Goal: Information Seeking & Learning: Learn about a topic

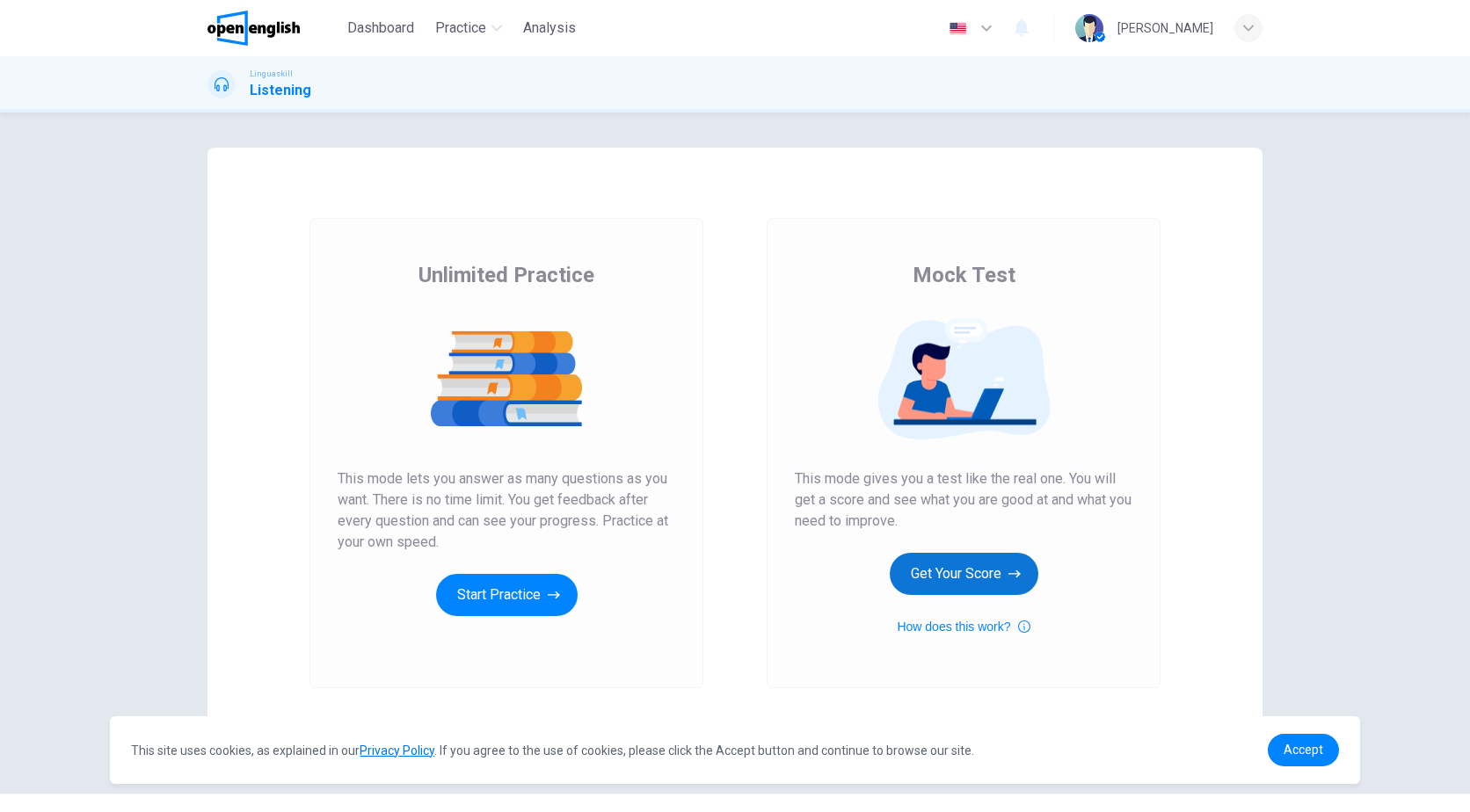
click at [981, 567] on button "Get Your Score" at bounding box center [964, 574] width 149 height 43
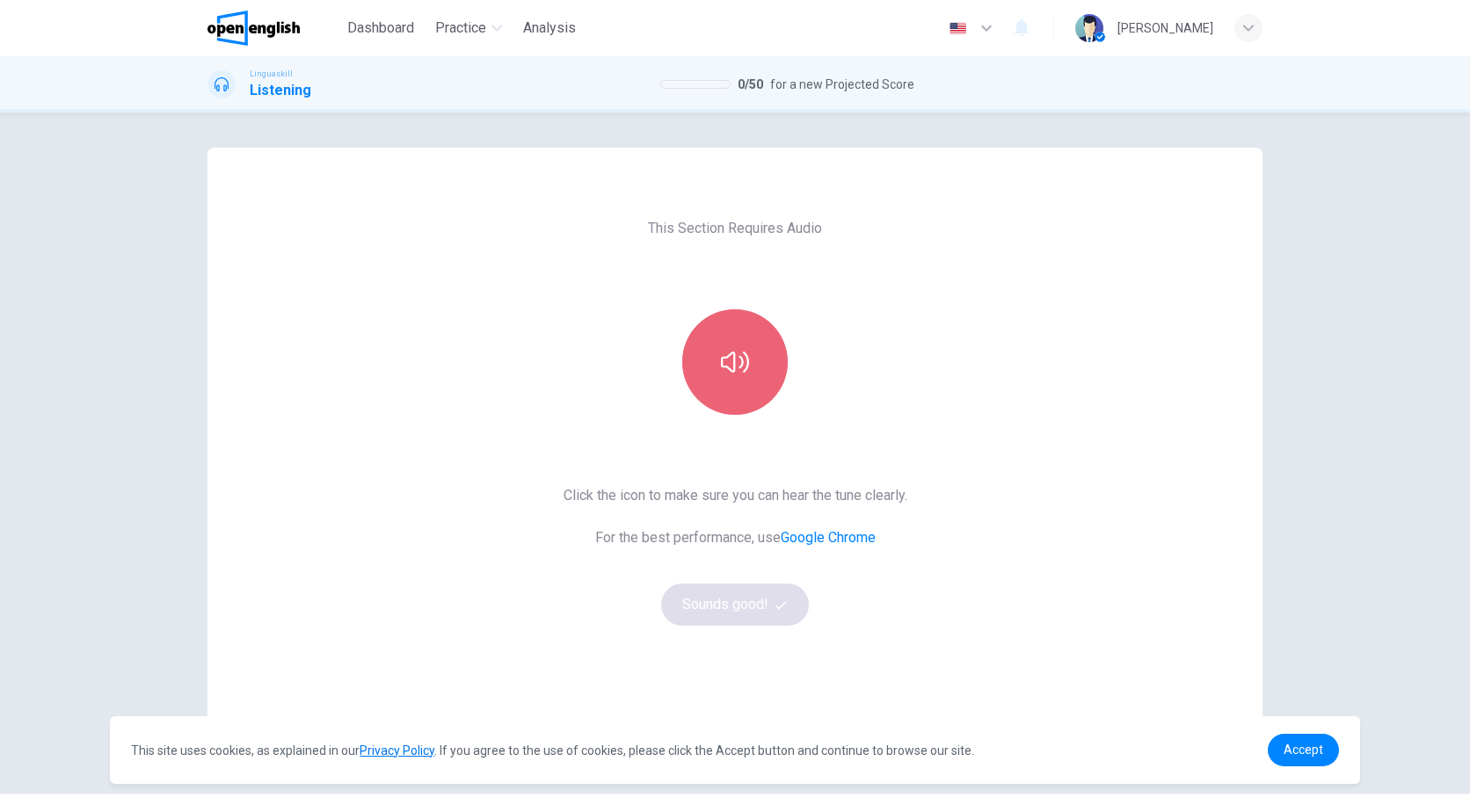
click at [717, 382] on button "button" at bounding box center [735, 362] width 105 height 105
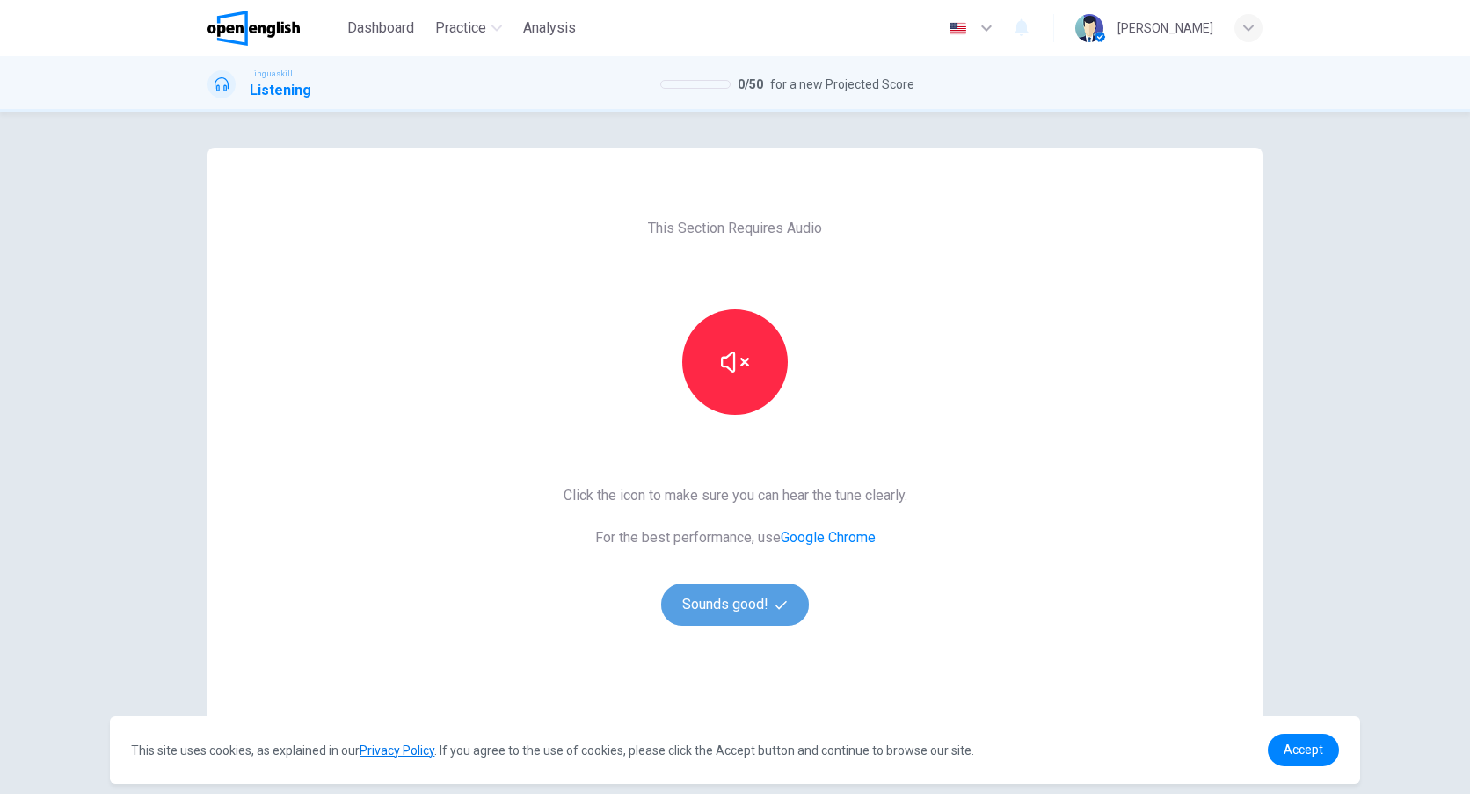
click at [742, 602] on button "Sounds good!" at bounding box center [734, 604] width 148 height 43
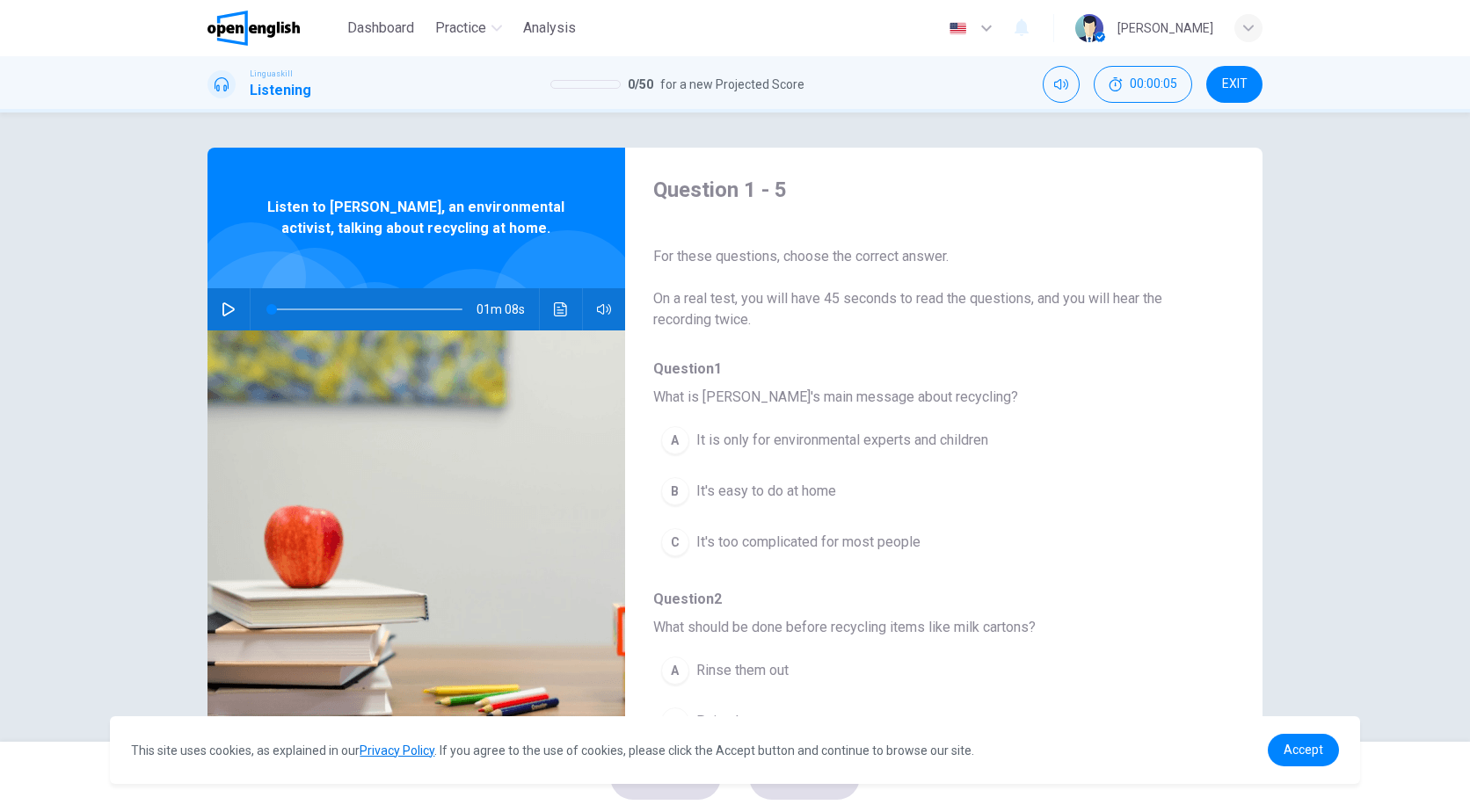
click at [222, 304] on icon "button" at bounding box center [228, 310] width 13 height 14
type input "*"
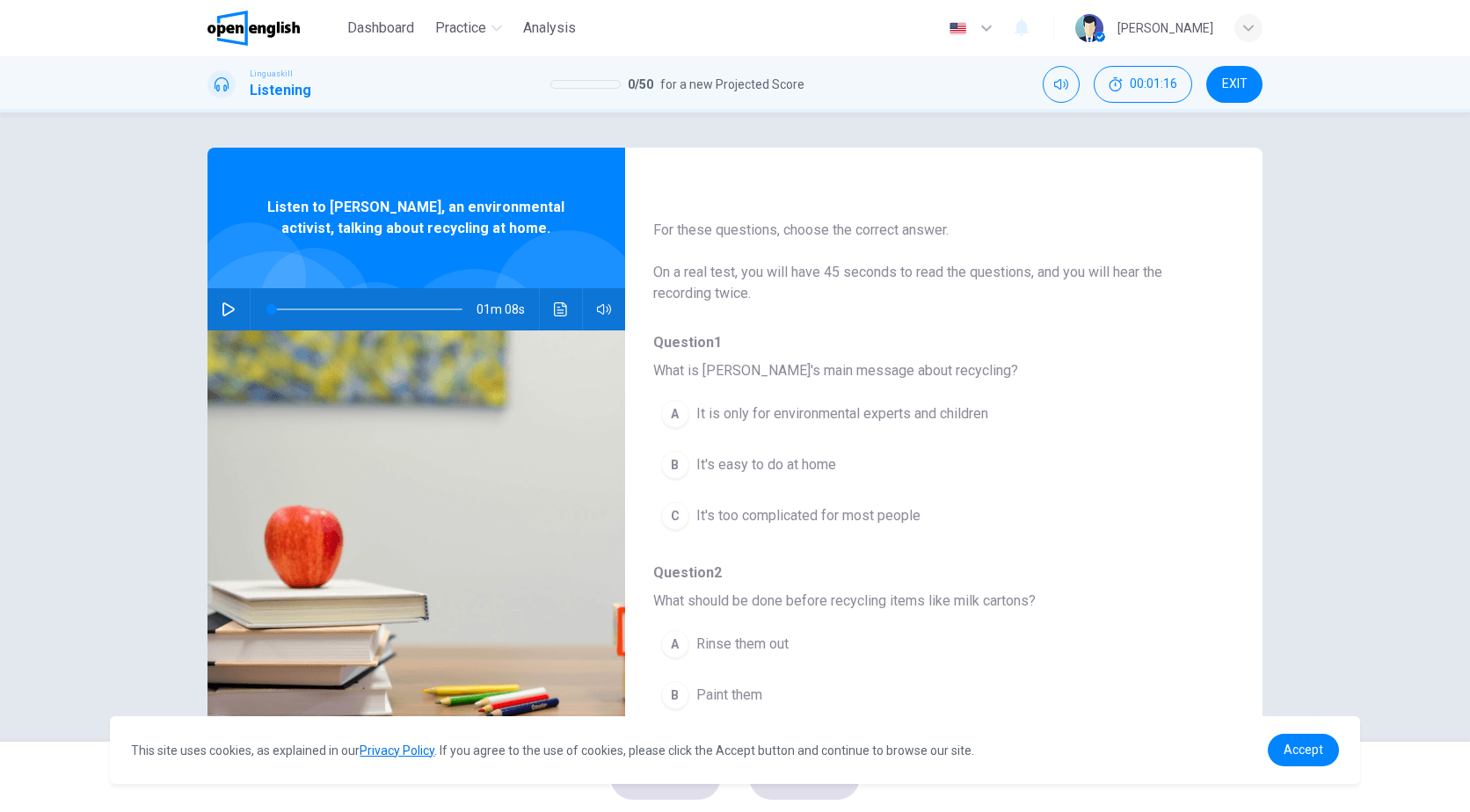
scroll to position [28, 0]
click at [1293, 748] on span "Accept" at bounding box center [1303, 750] width 40 height 14
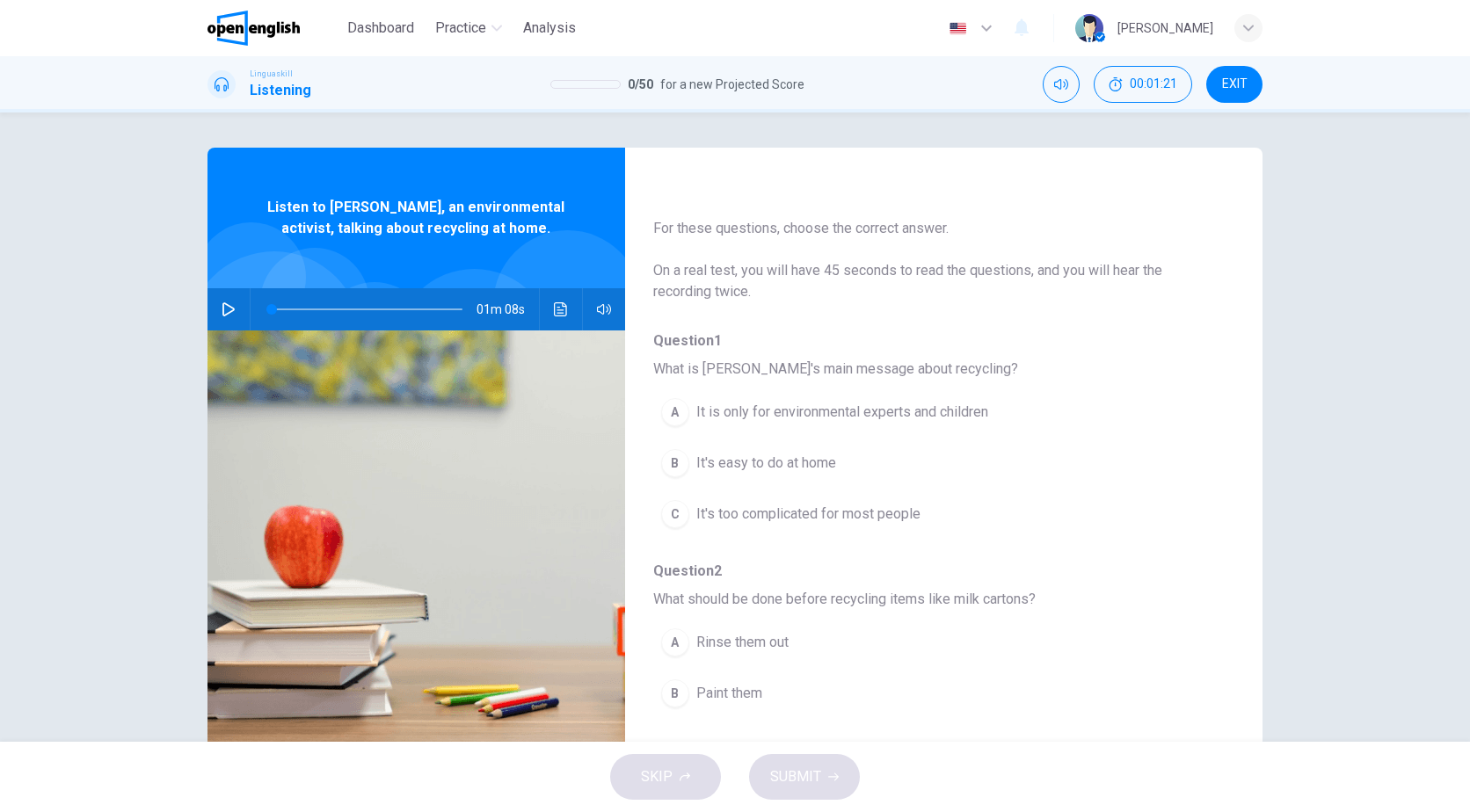
scroll to position [0, 0]
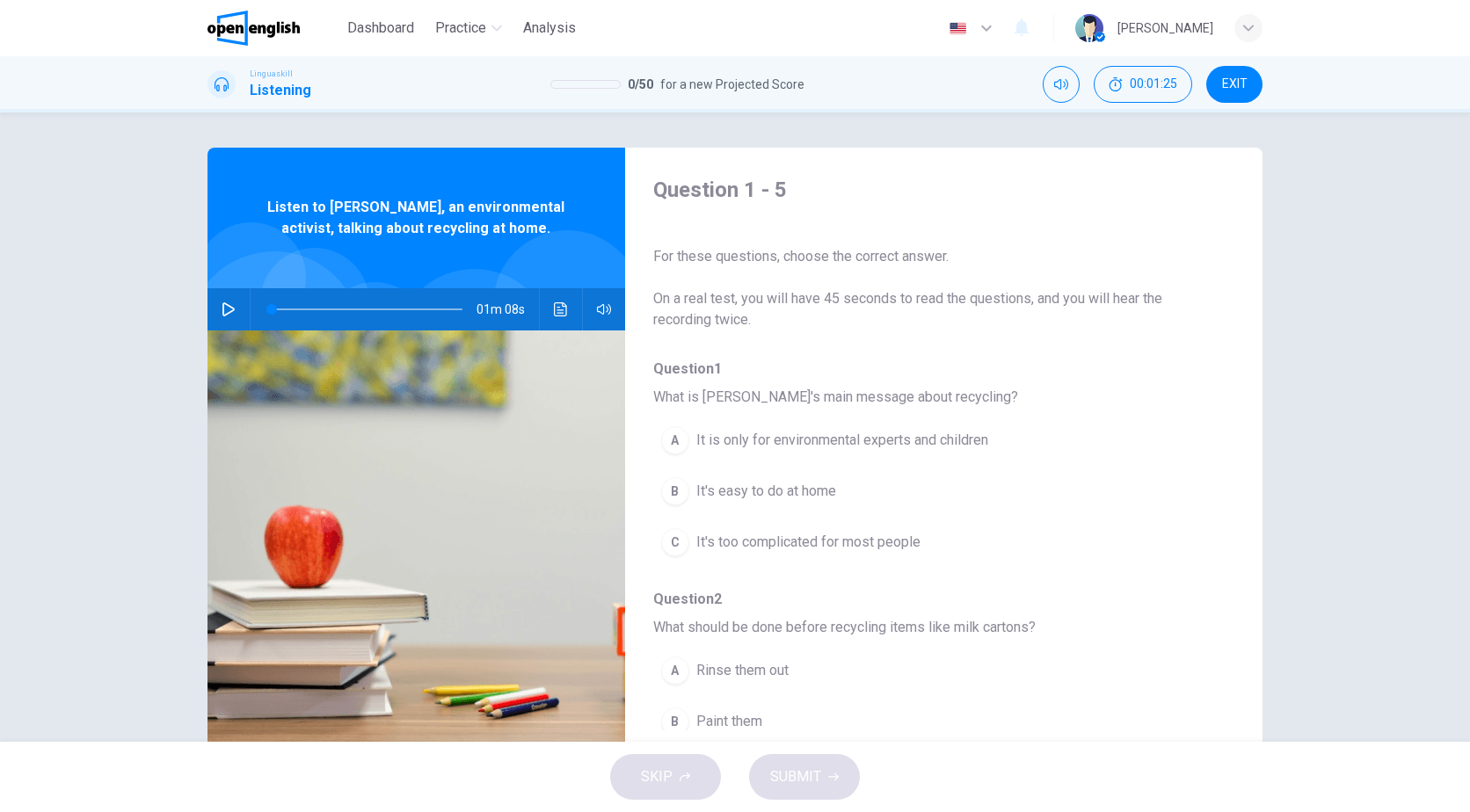
click at [689, 307] on span "On a real test, you will have 45 seconds to read the questions, and you will he…" at bounding box center [930, 309] width 553 height 43
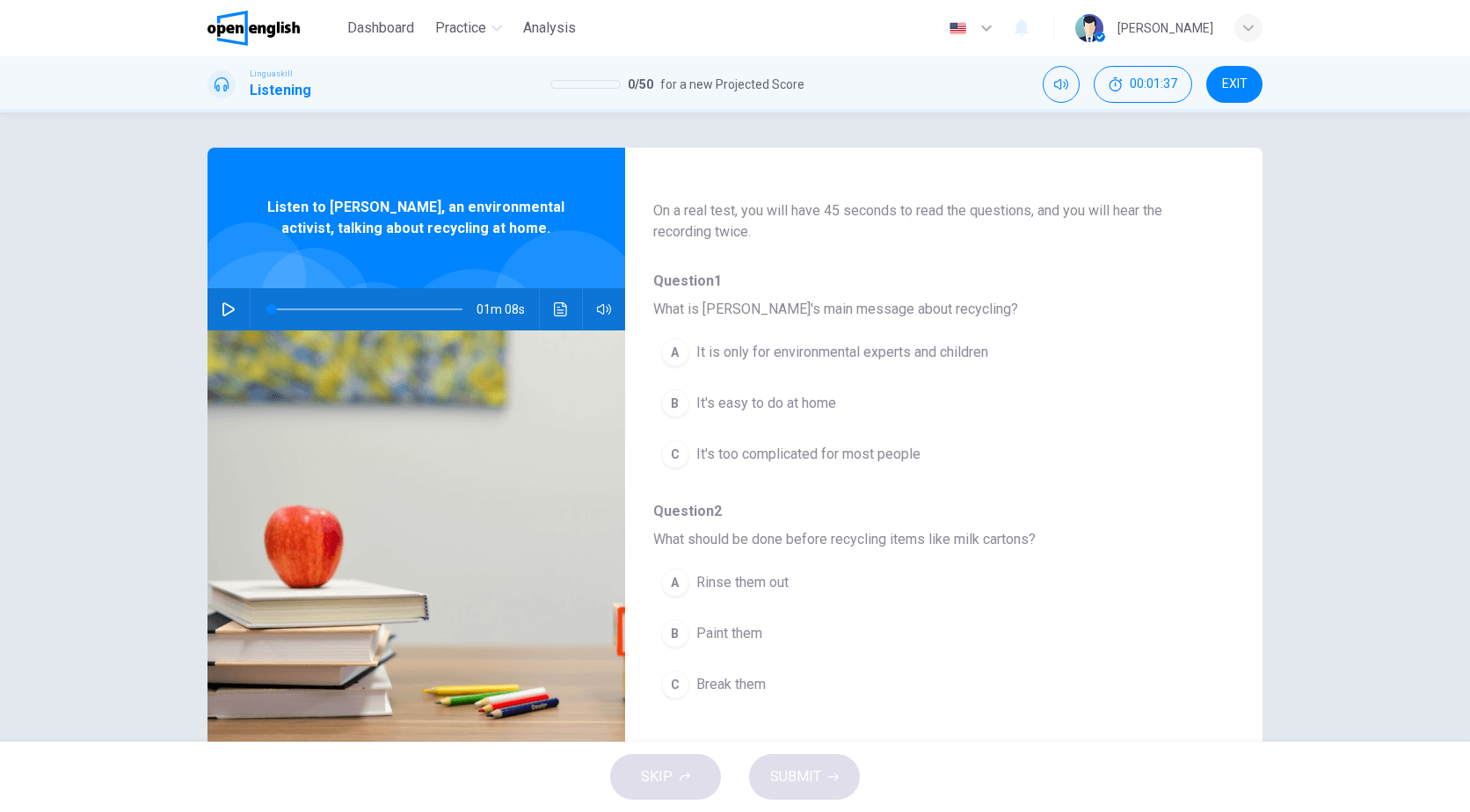
scroll to position [176, 0]
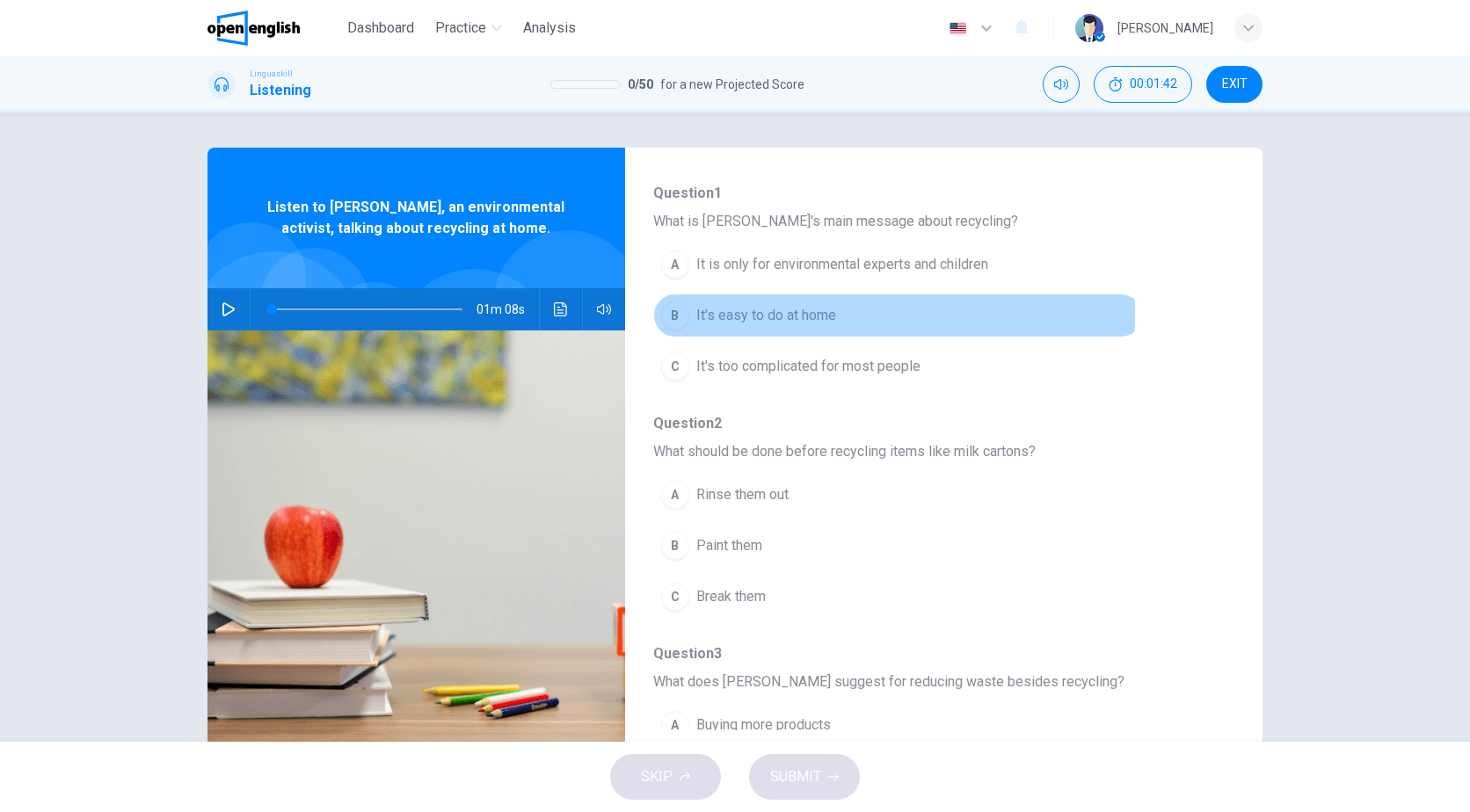
click at [664, 315] on div "B" at bounding box center [674, 315] width 28 height 28
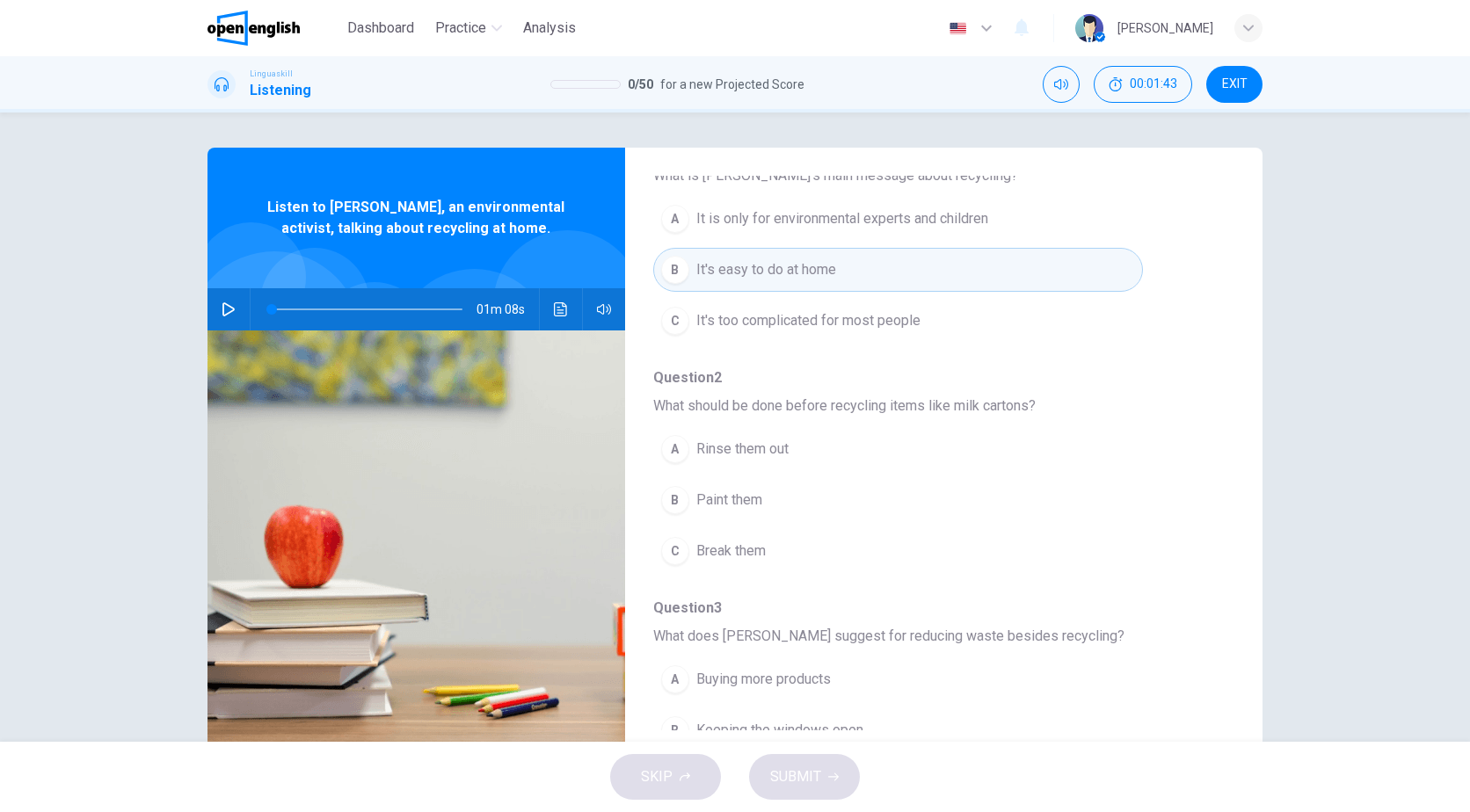
scroll to position [264, 0]
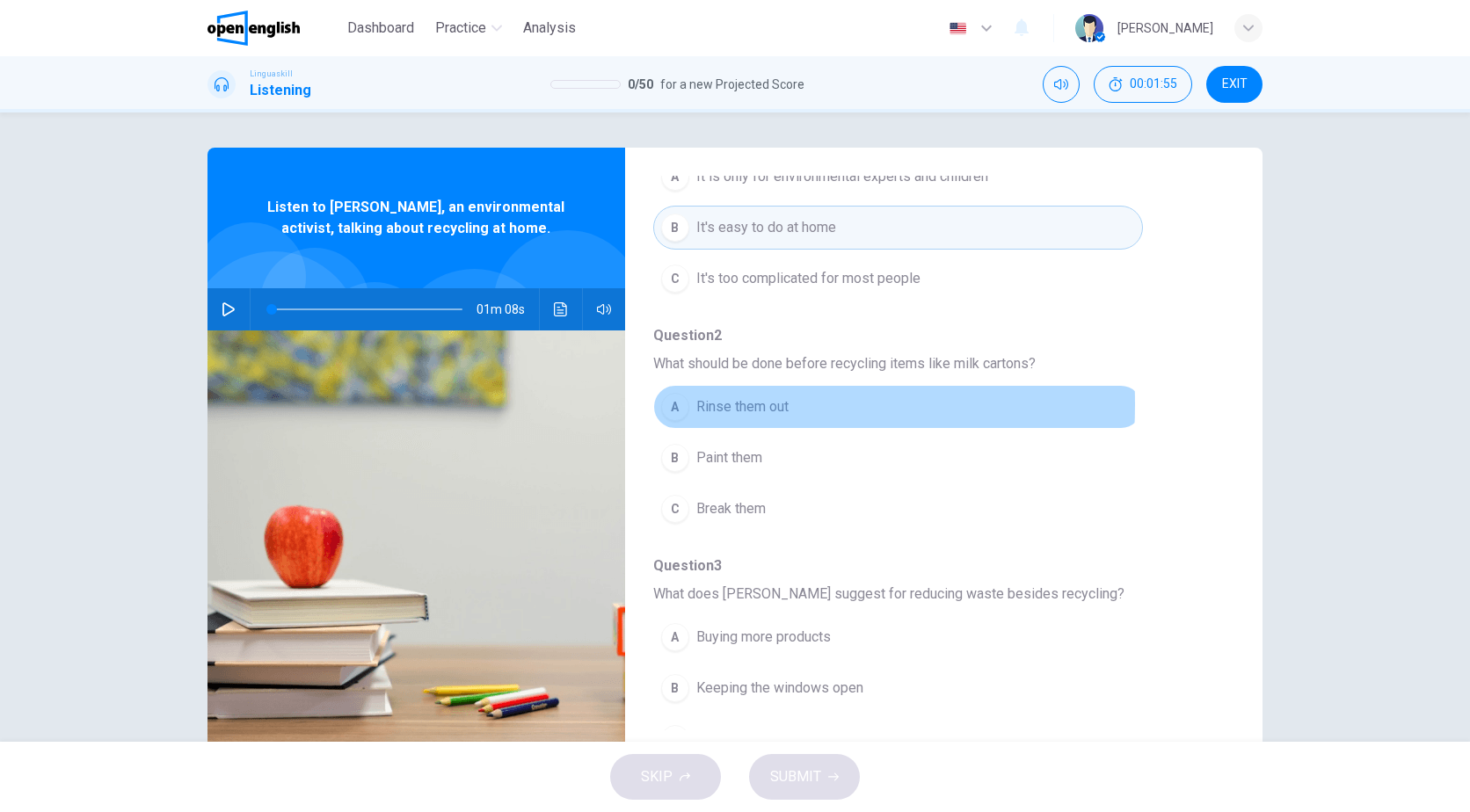
click at [673, 404] on div "A" at bounding box center [674, 407] width 28 height 28
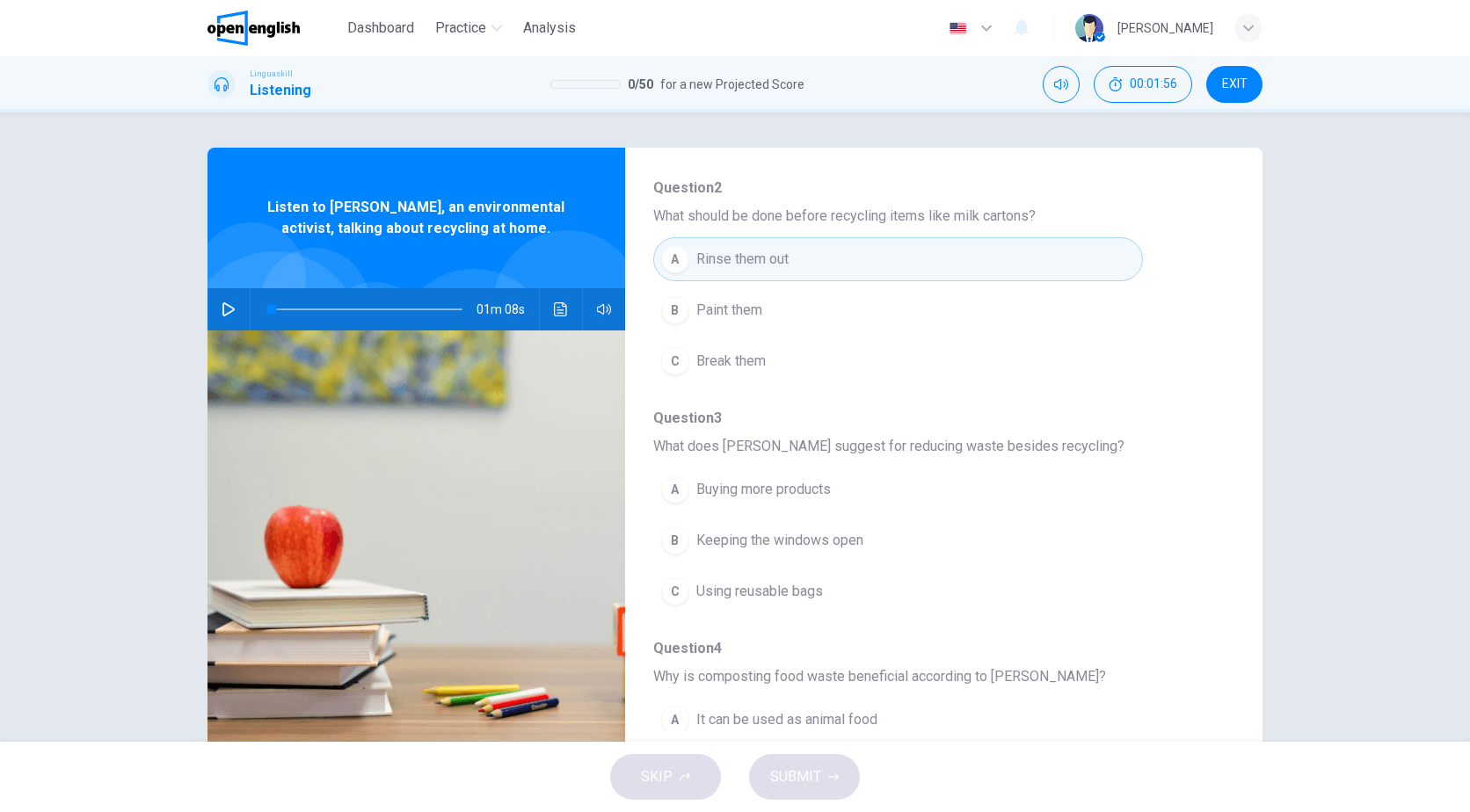
scroll to position [440, 0]
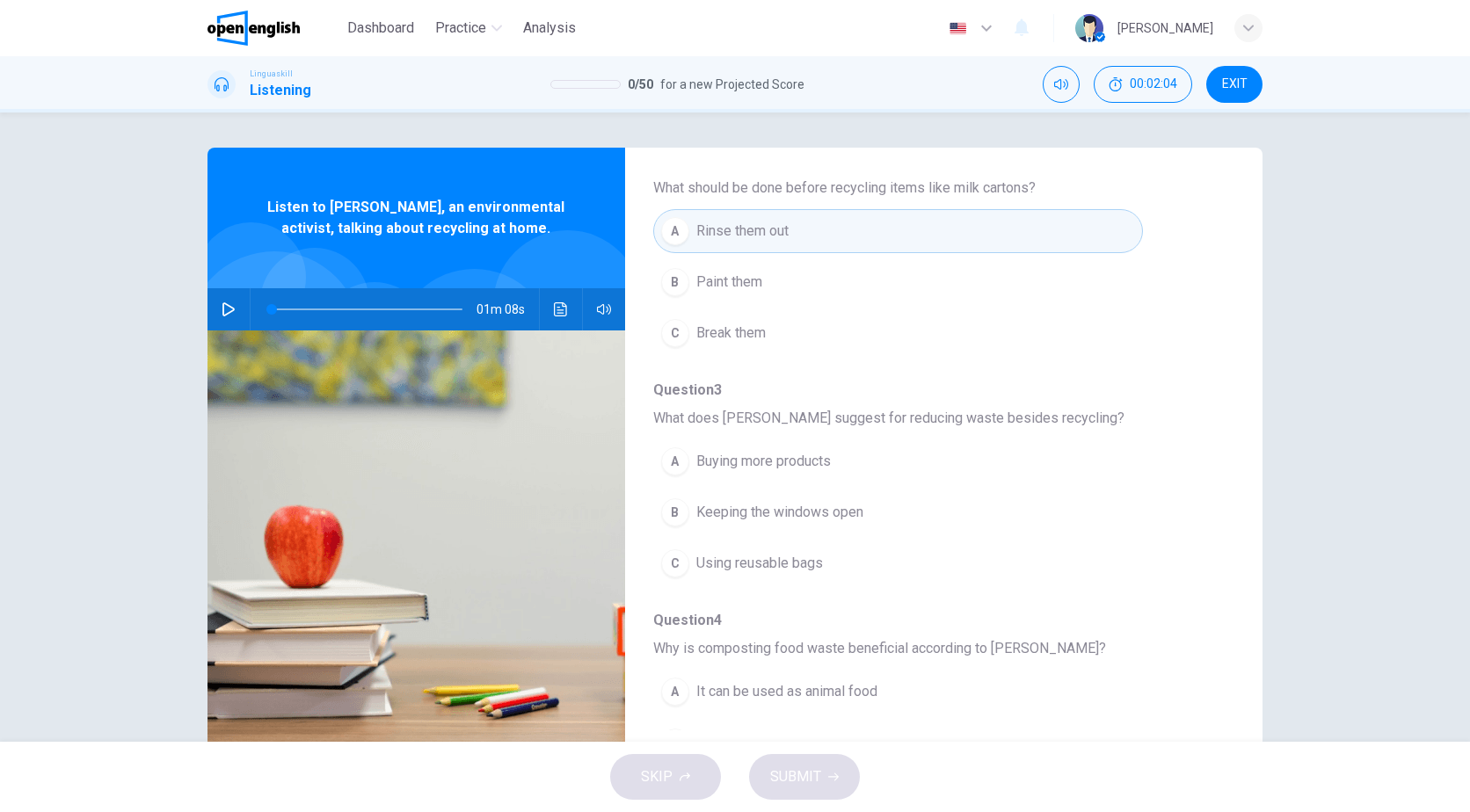
click at [669, 566] on div "C" at bounding box center [674, 563] width 28 height 28
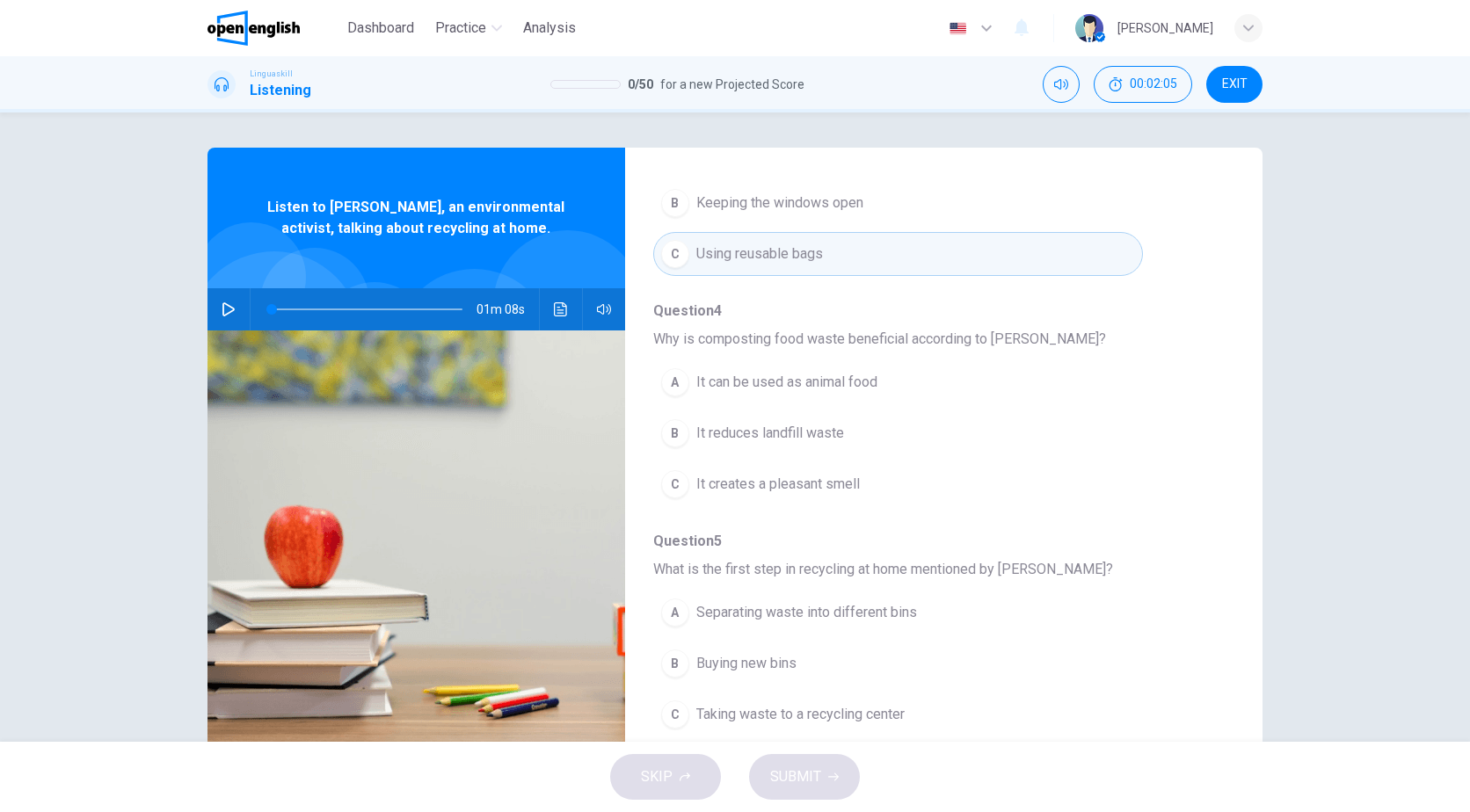
scroll to position [759, 0]
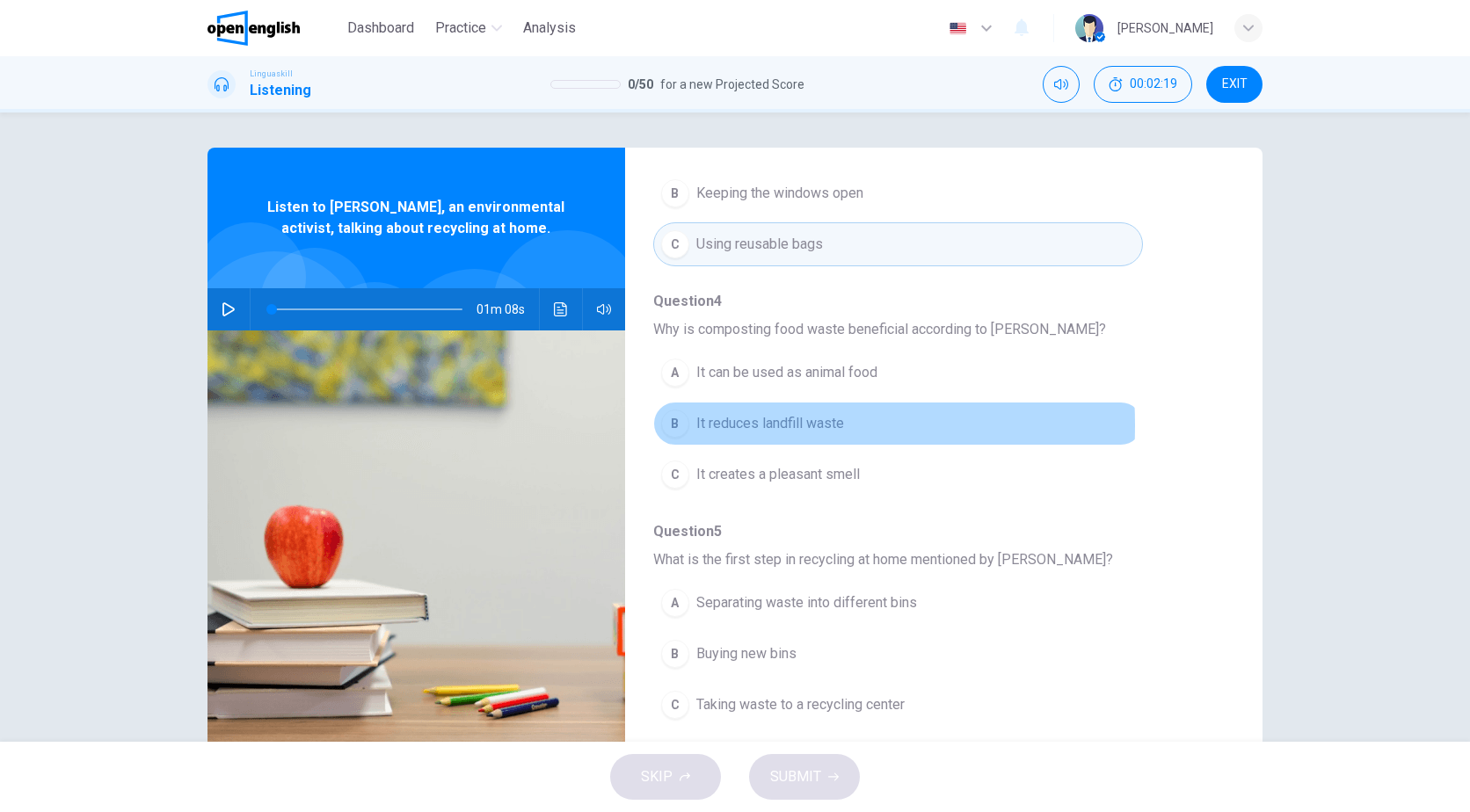
click at [672, 425] on div "B" at bounding box center [674, 423] width 28 height 28
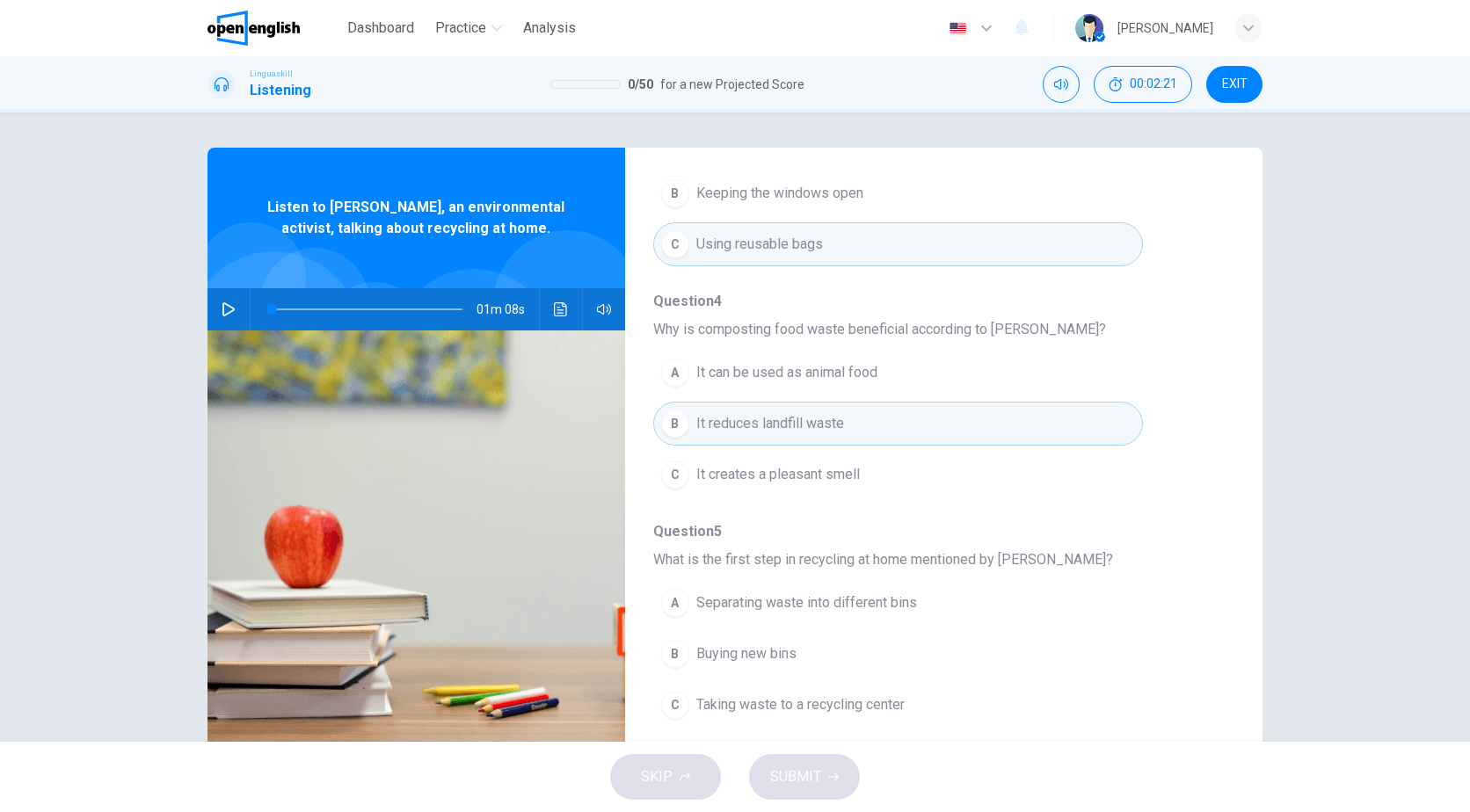
scroll to position [52, 0]
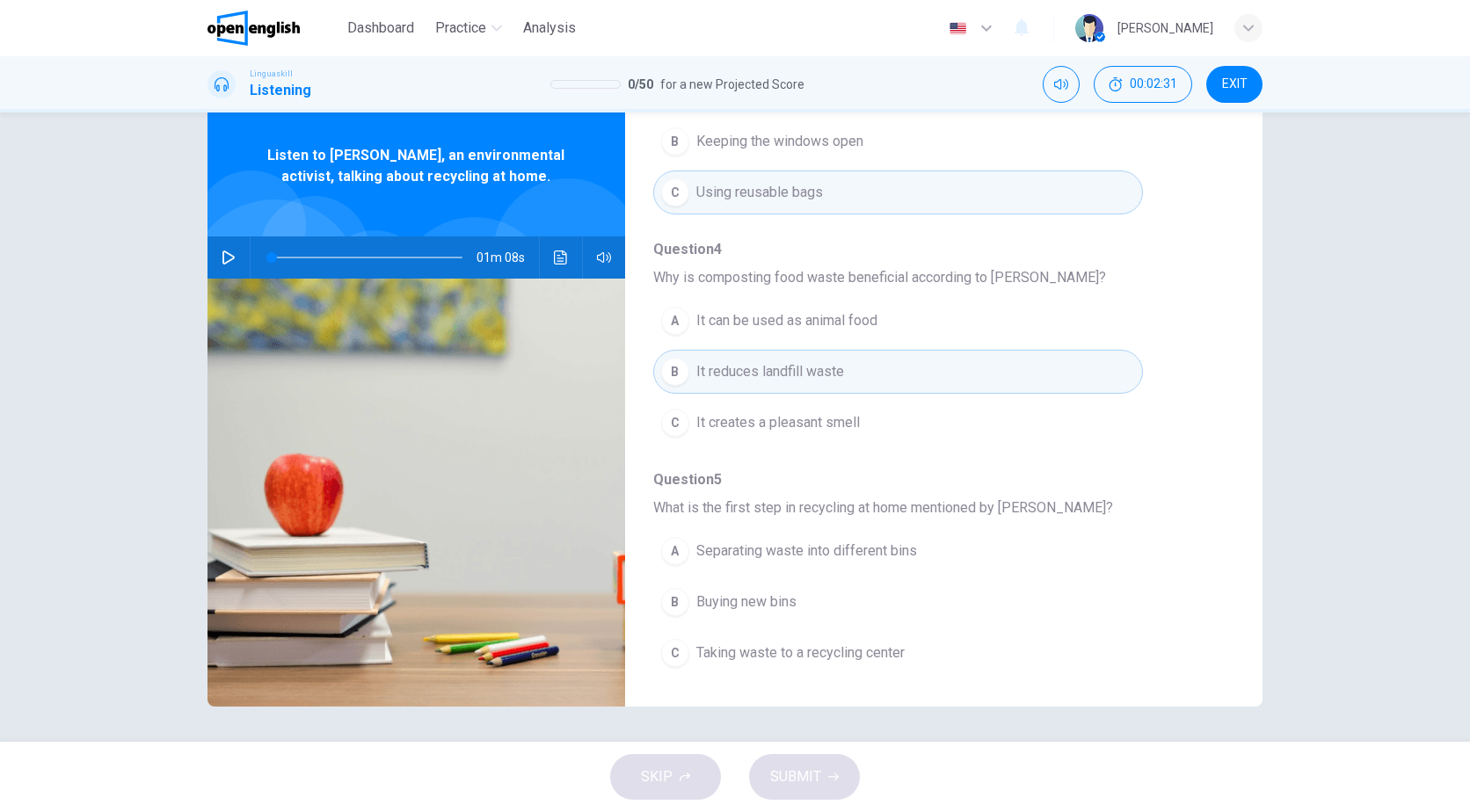
click at [674, 547] on div "A" at bounding box center [674, 551] width 28 height 28
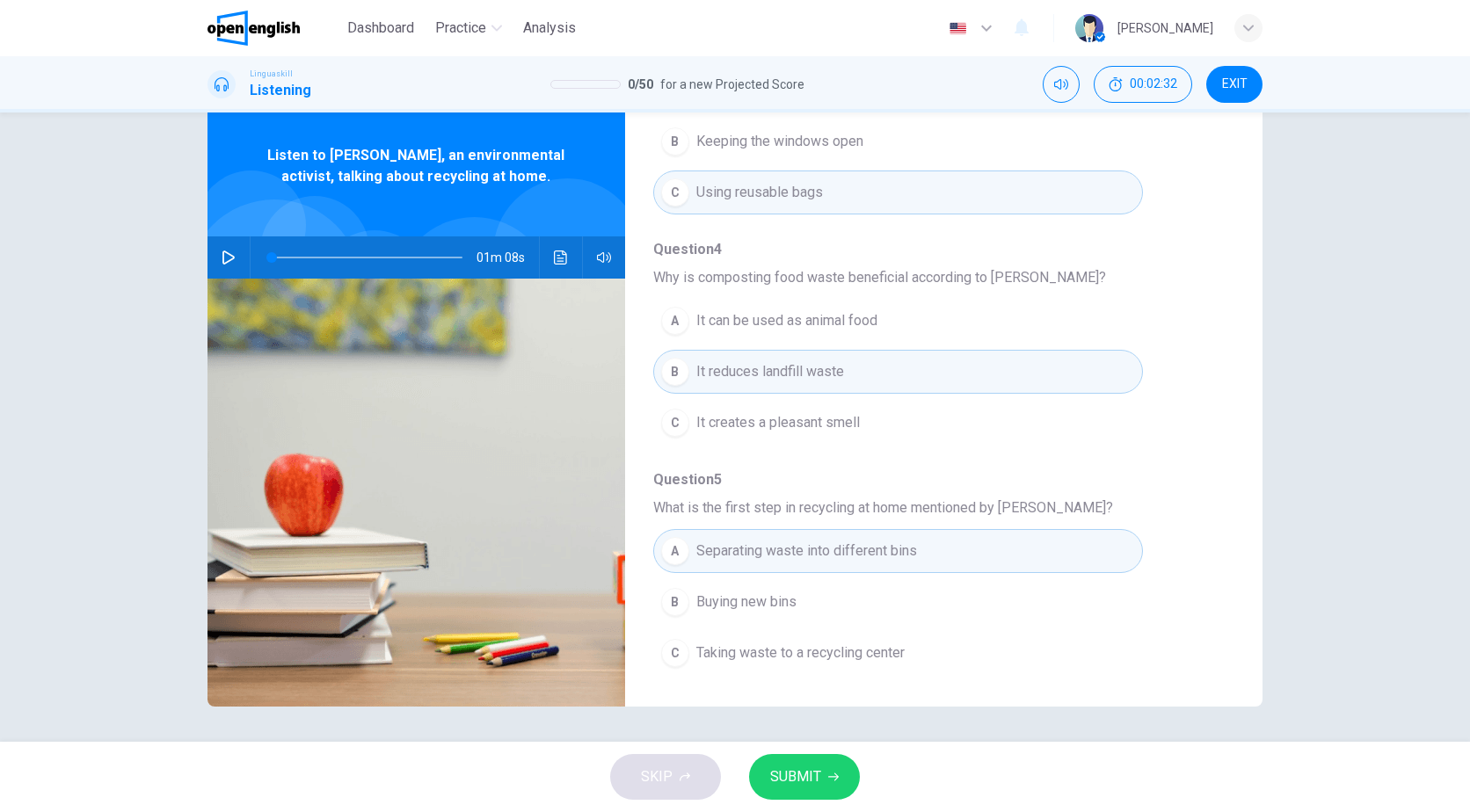
click at [814, 775] on span "SUBMIT" at bounding box center [796, 777] width 51 height 24
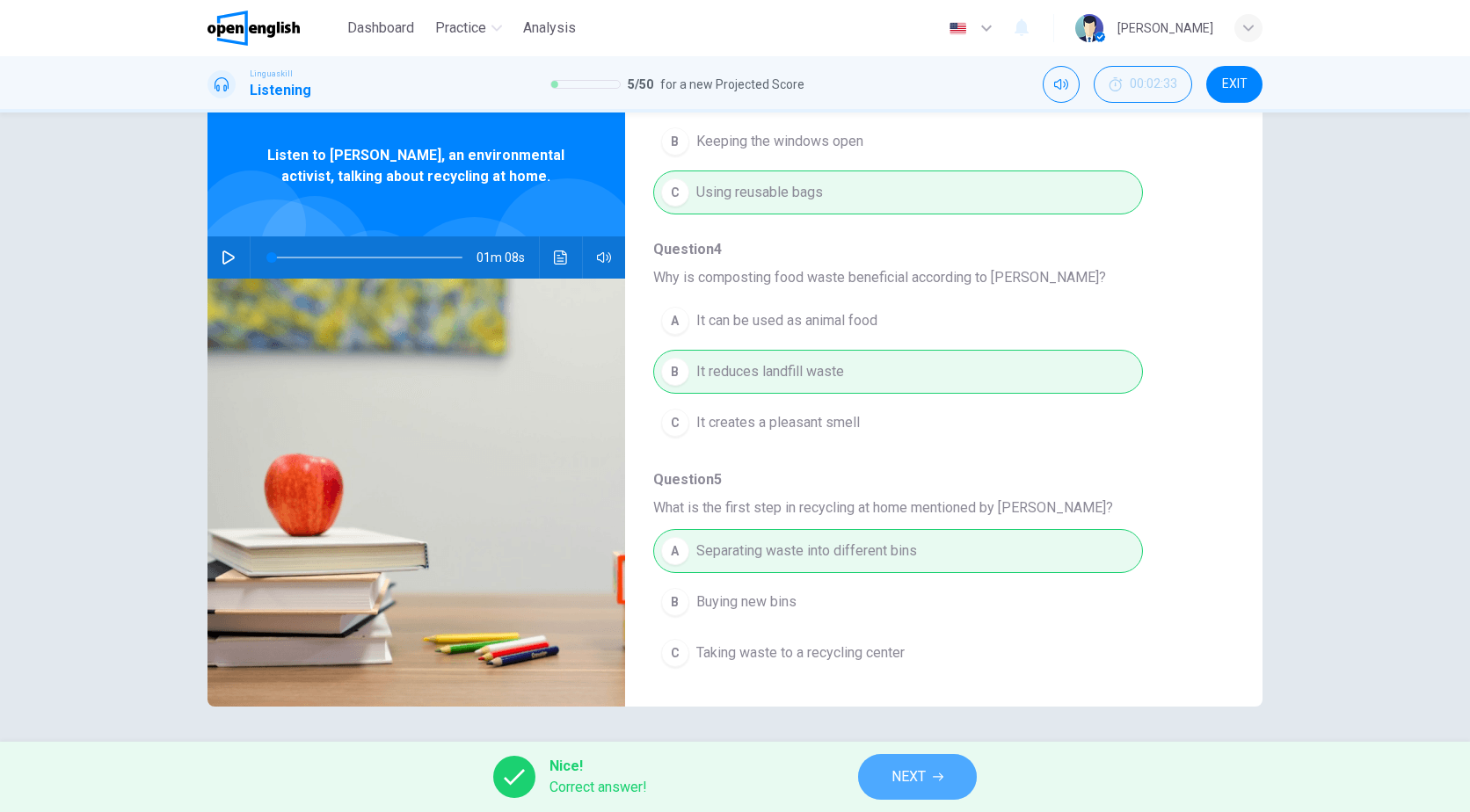
click at [909, 774] on span "NEXT" at bounding box center [908, 777] width 34 height 24
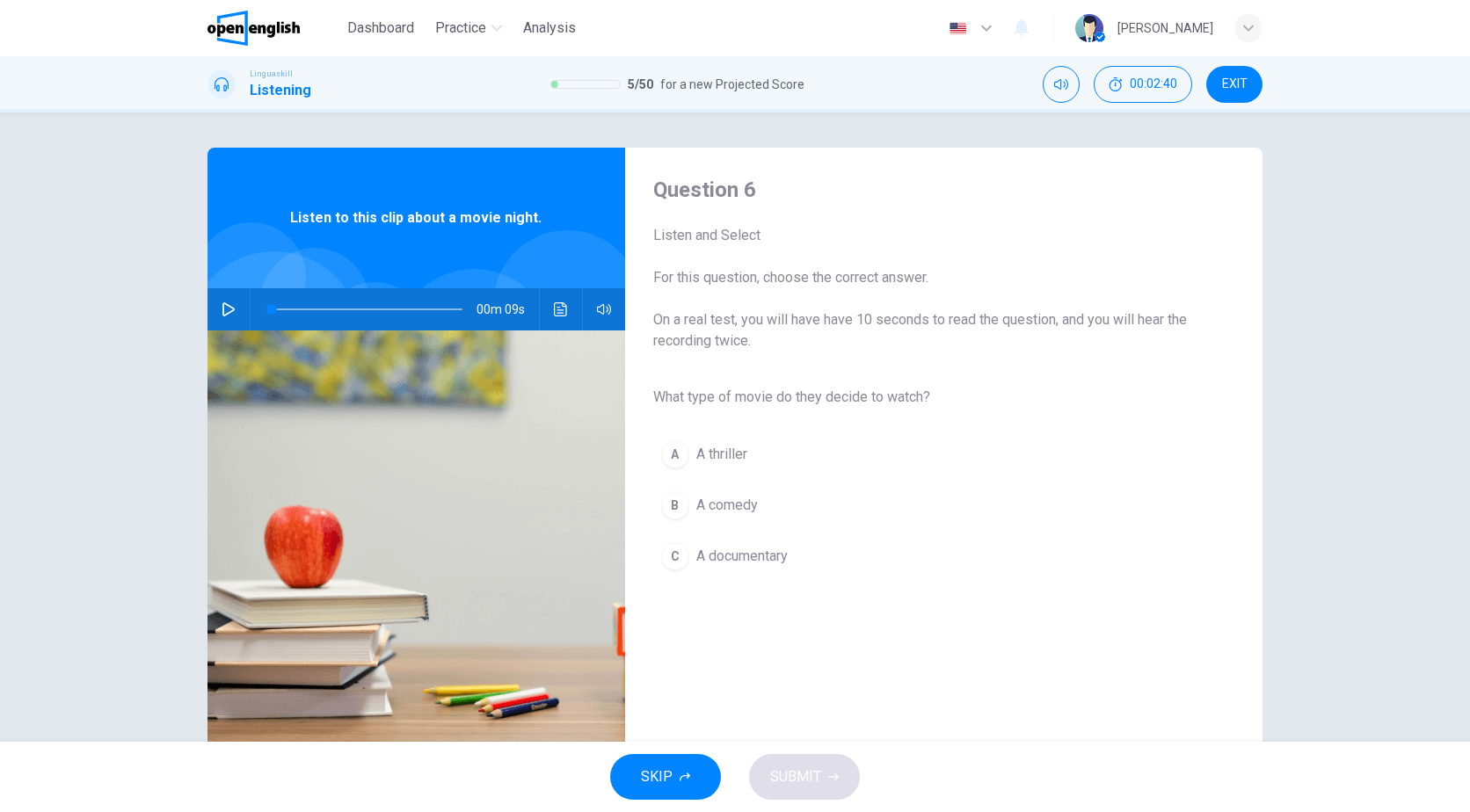
click at [222, 307] on icon "button" at bounding box center [228, 310] width 15 height 14
click at [222, 308] on icon "button" at bounding box center [228, 310] width 15 height 14
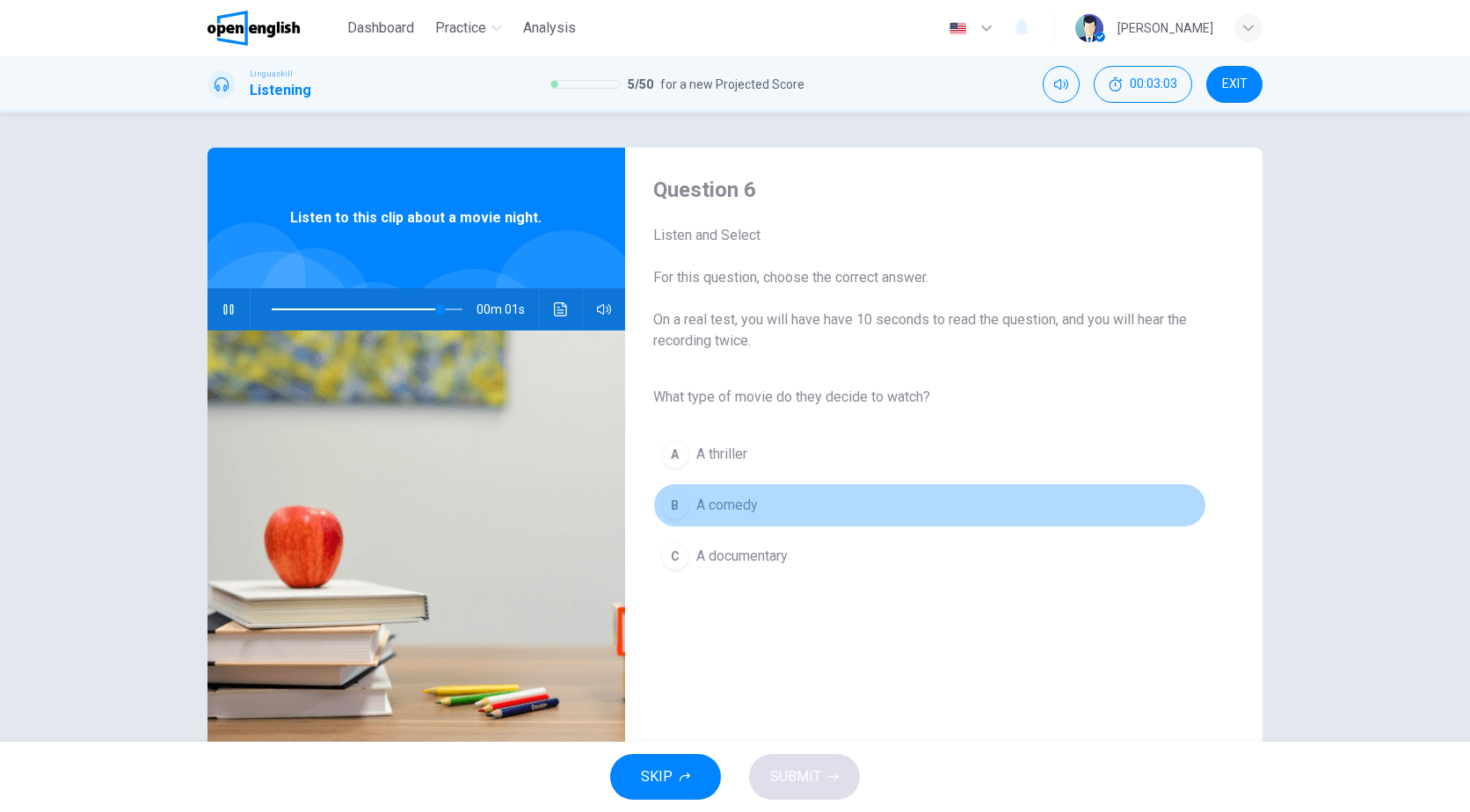
click at [705, 500] on span "A comedy" at bounding box center [727, 505] width 62 height 21
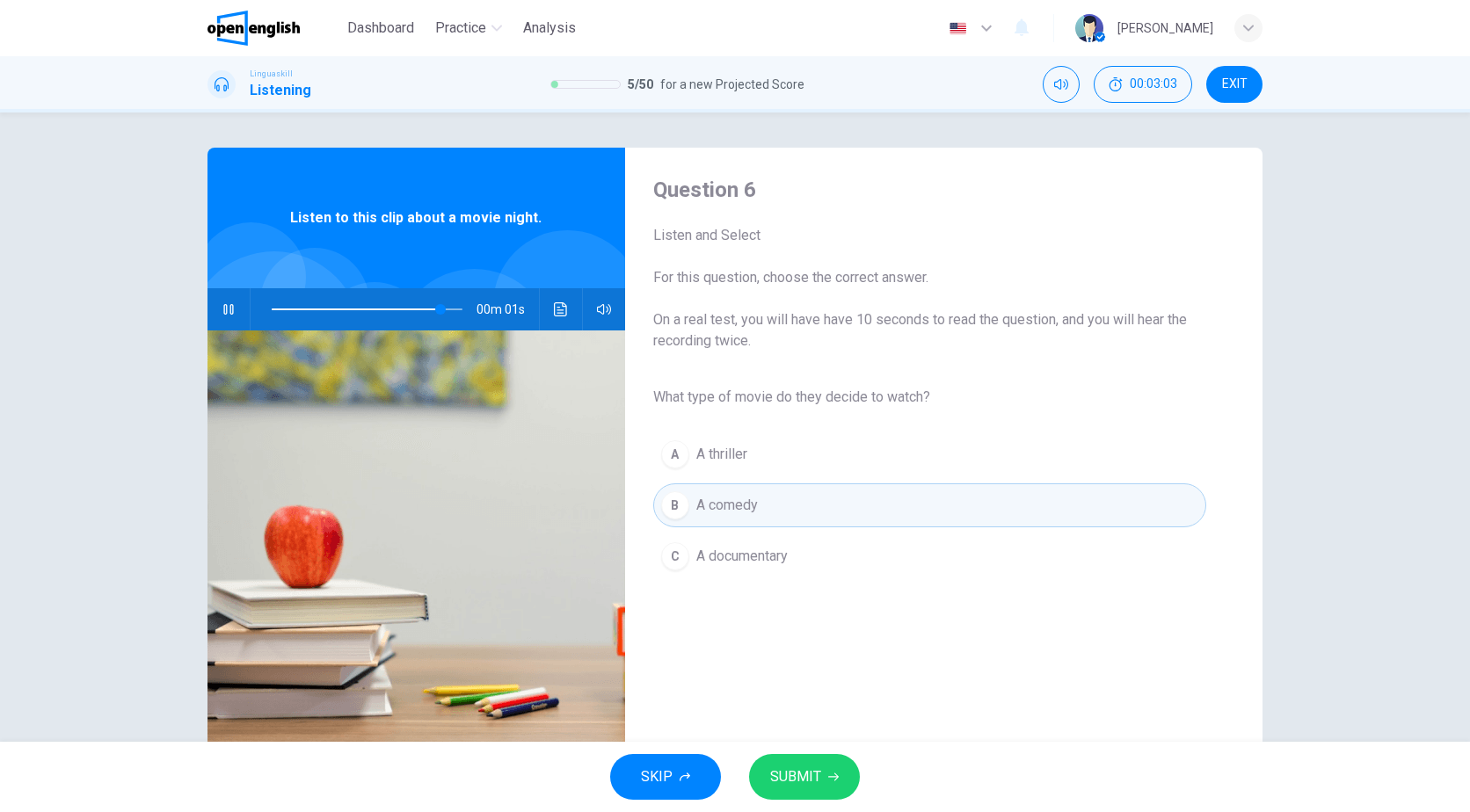
type input "*"
click at [817, 783] on span "SUBMIT" at bounding box center [796, 777] width 51 height 24
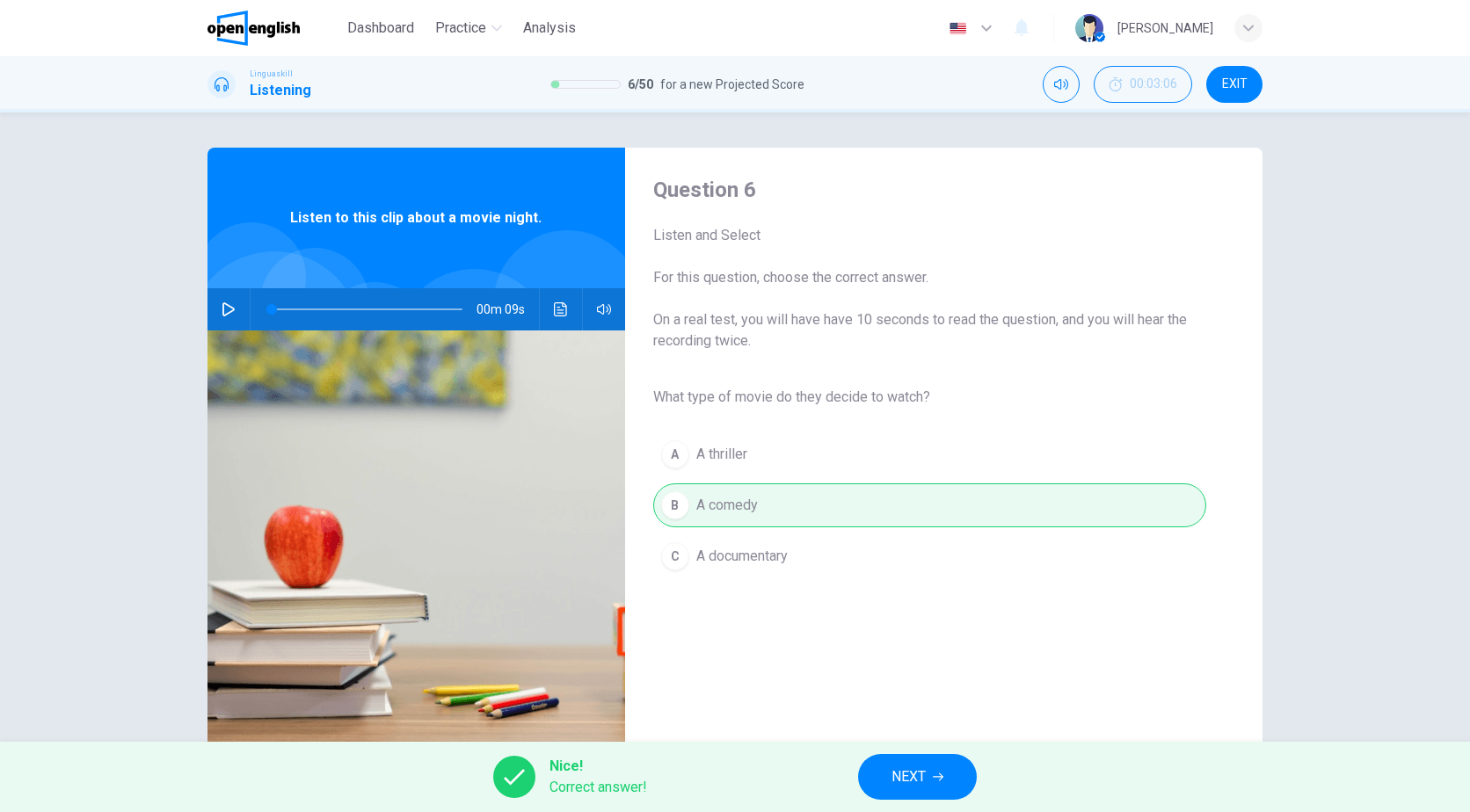
click at [900, 773] on span "NEXT" at bounding box center [908, 777] width 34 height 24
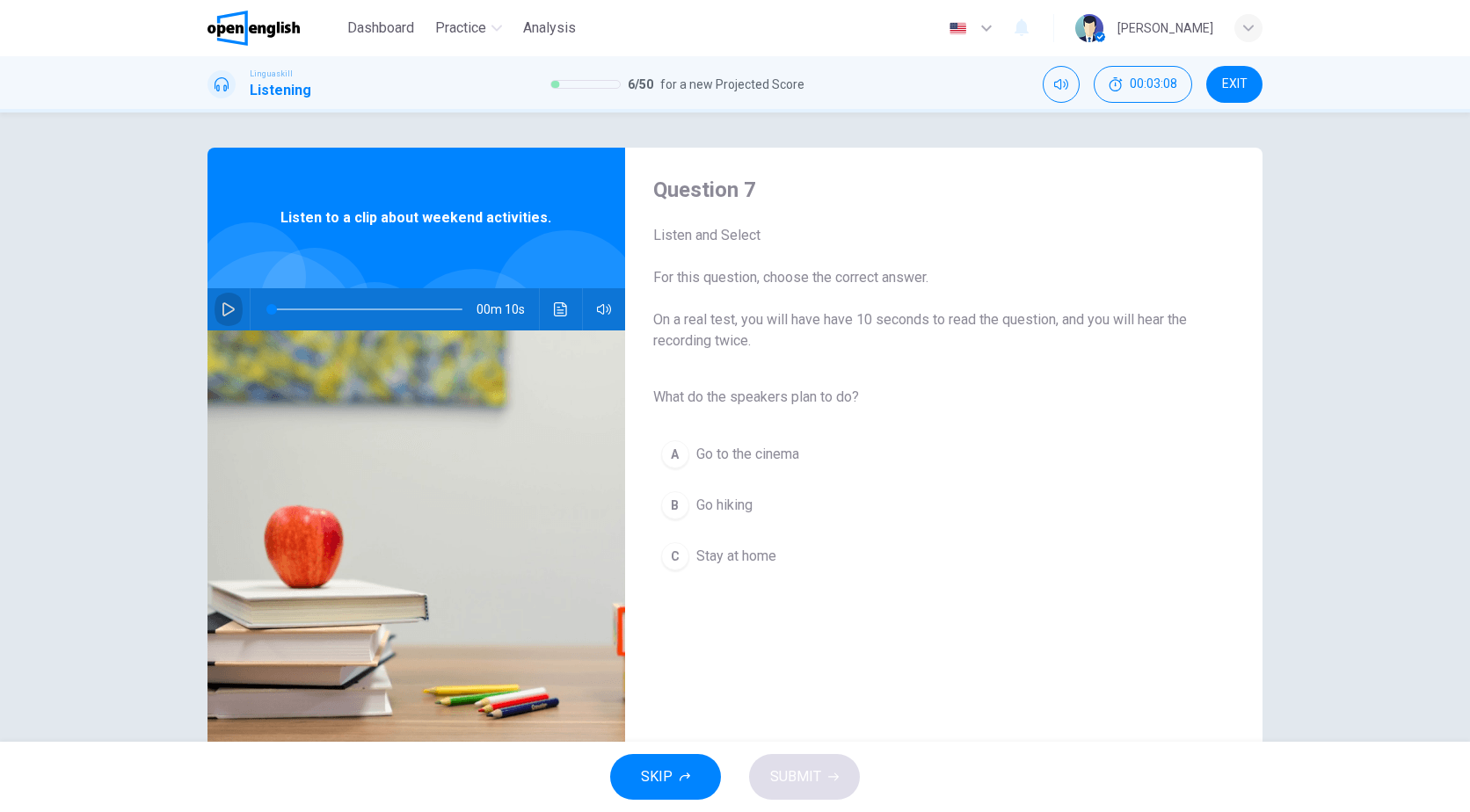
click at [223, 309] on icon "button" at bounding box center [228, 310] width 15 height 14
type input "*"
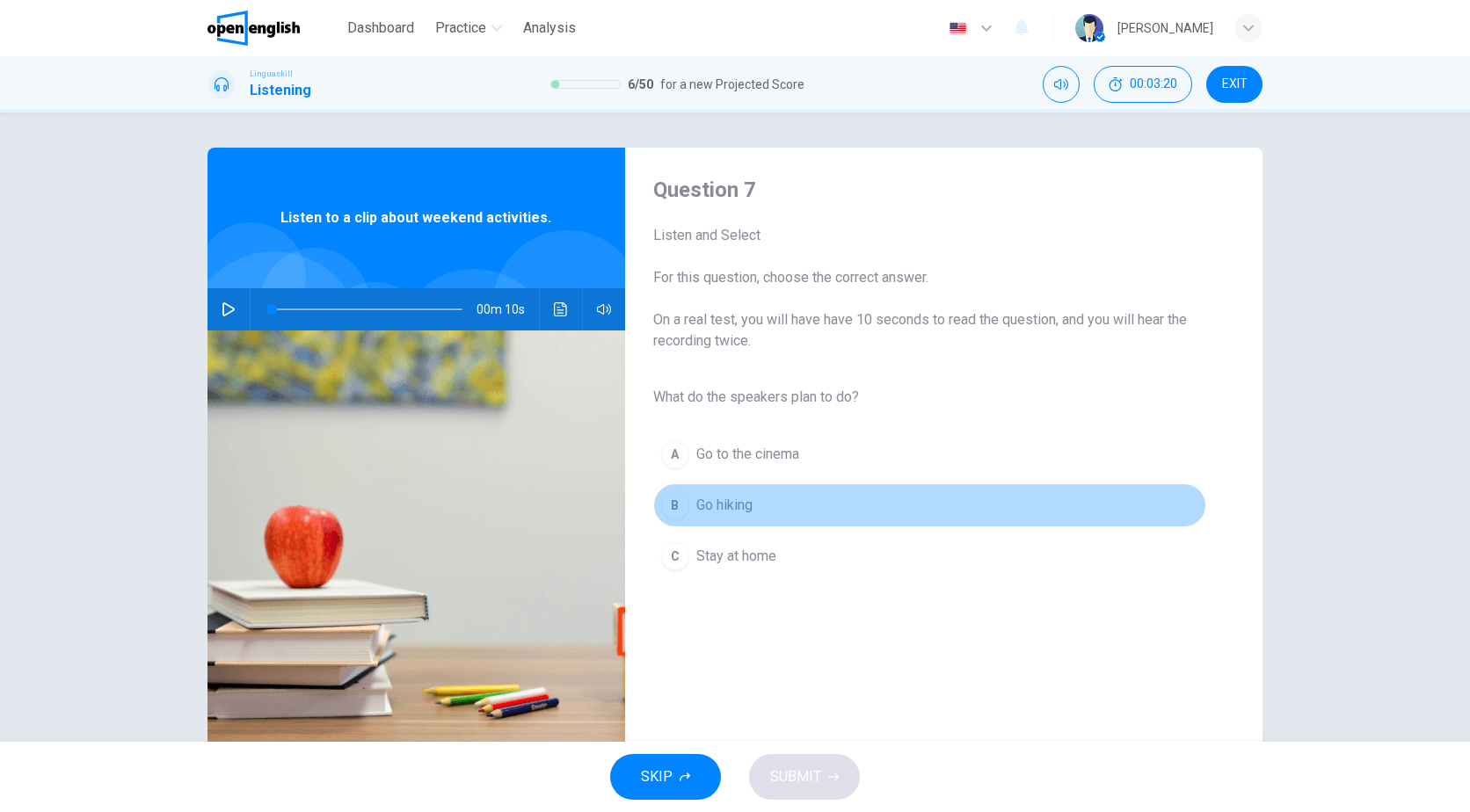
click at [754, 504] on button "B Go hiking" at bounding box center [930, 505] width 553 height 44
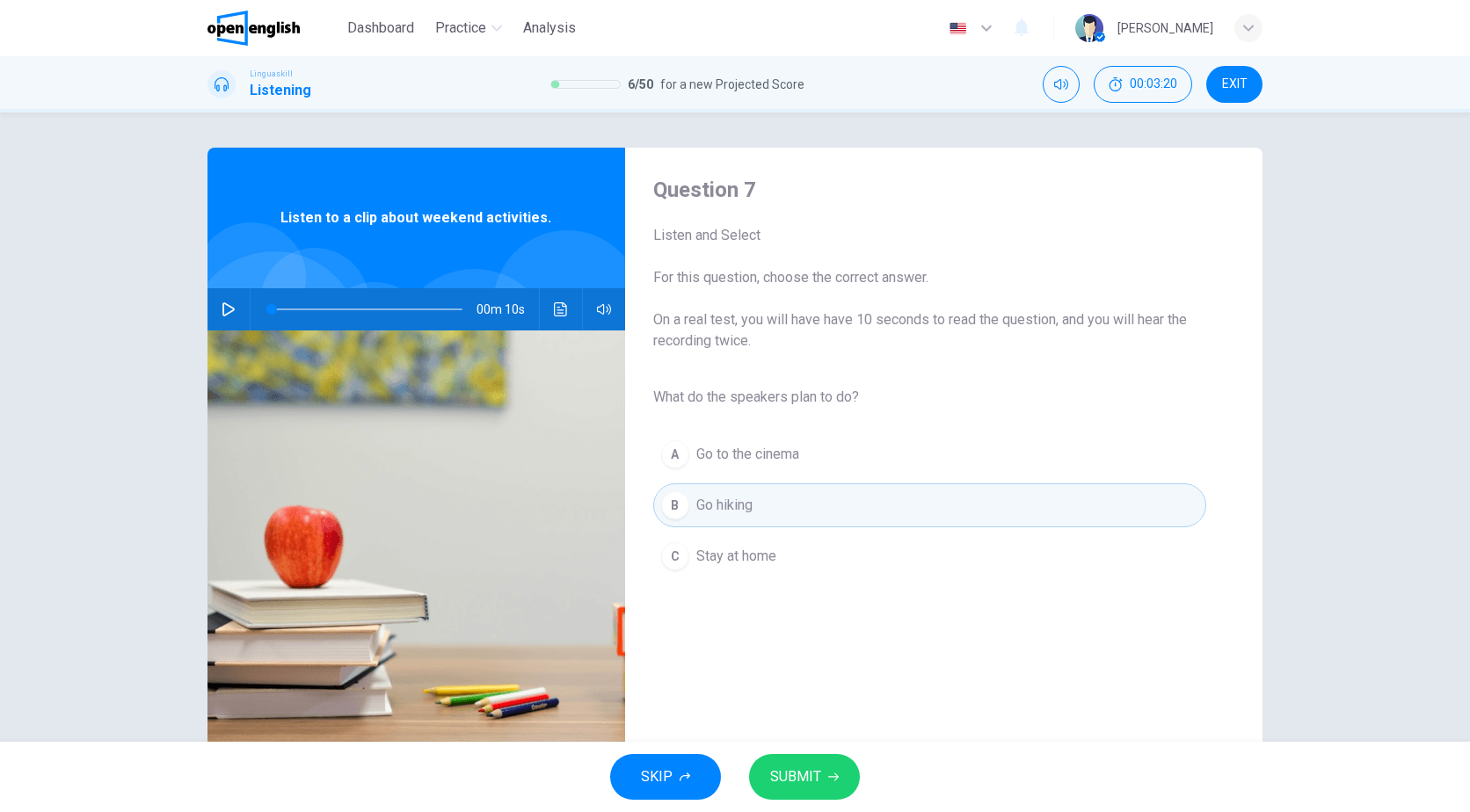
click at [803, 781] on span "SUBMIT" at bounding box center [796, 777] width 51 height 24
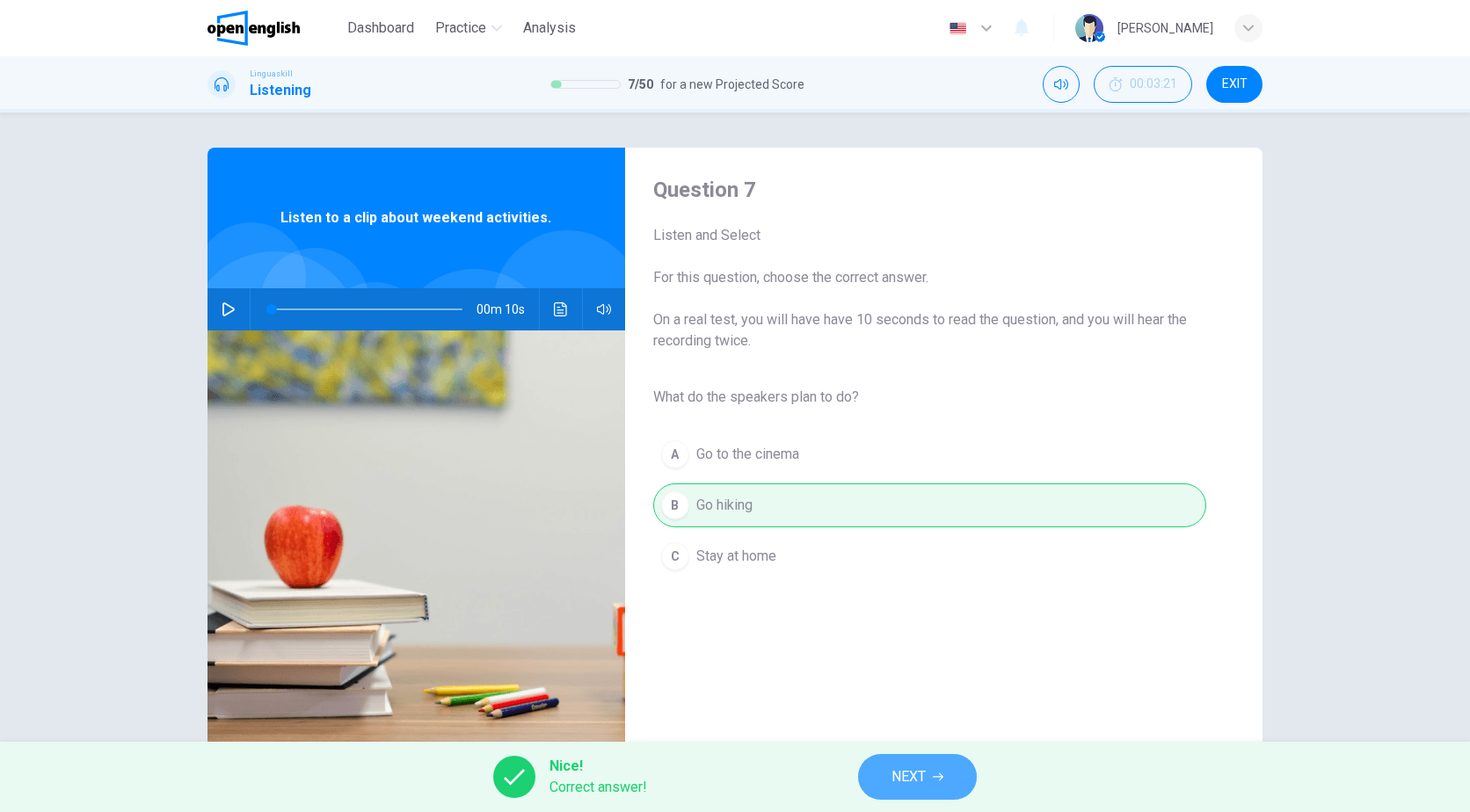
click at [923, 773] on span "NEXT" at bounding box center [908, 777] width 34 height 24
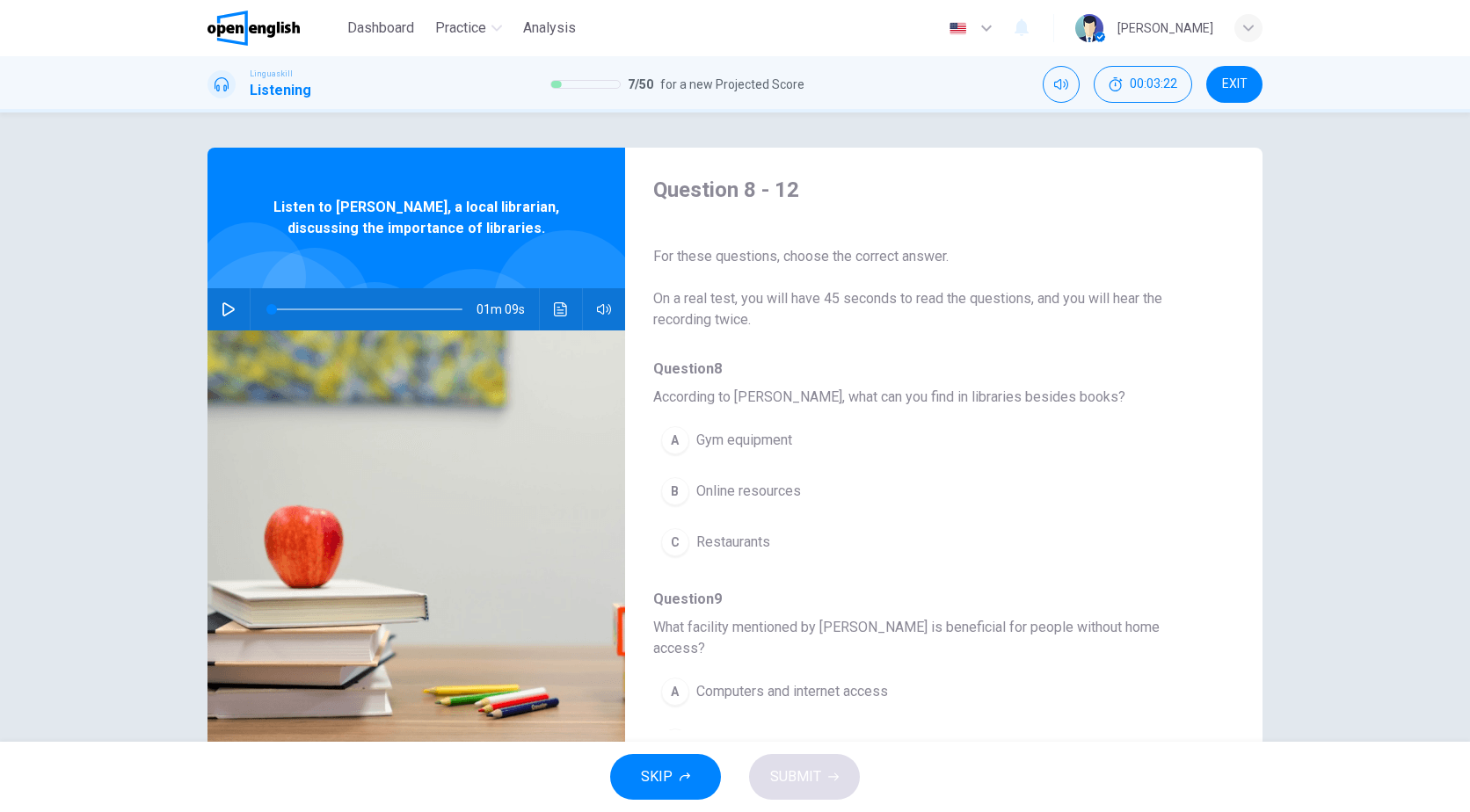
click at [221, 306] on icon "button" at bounding box center [228, 310] width 15 height 14
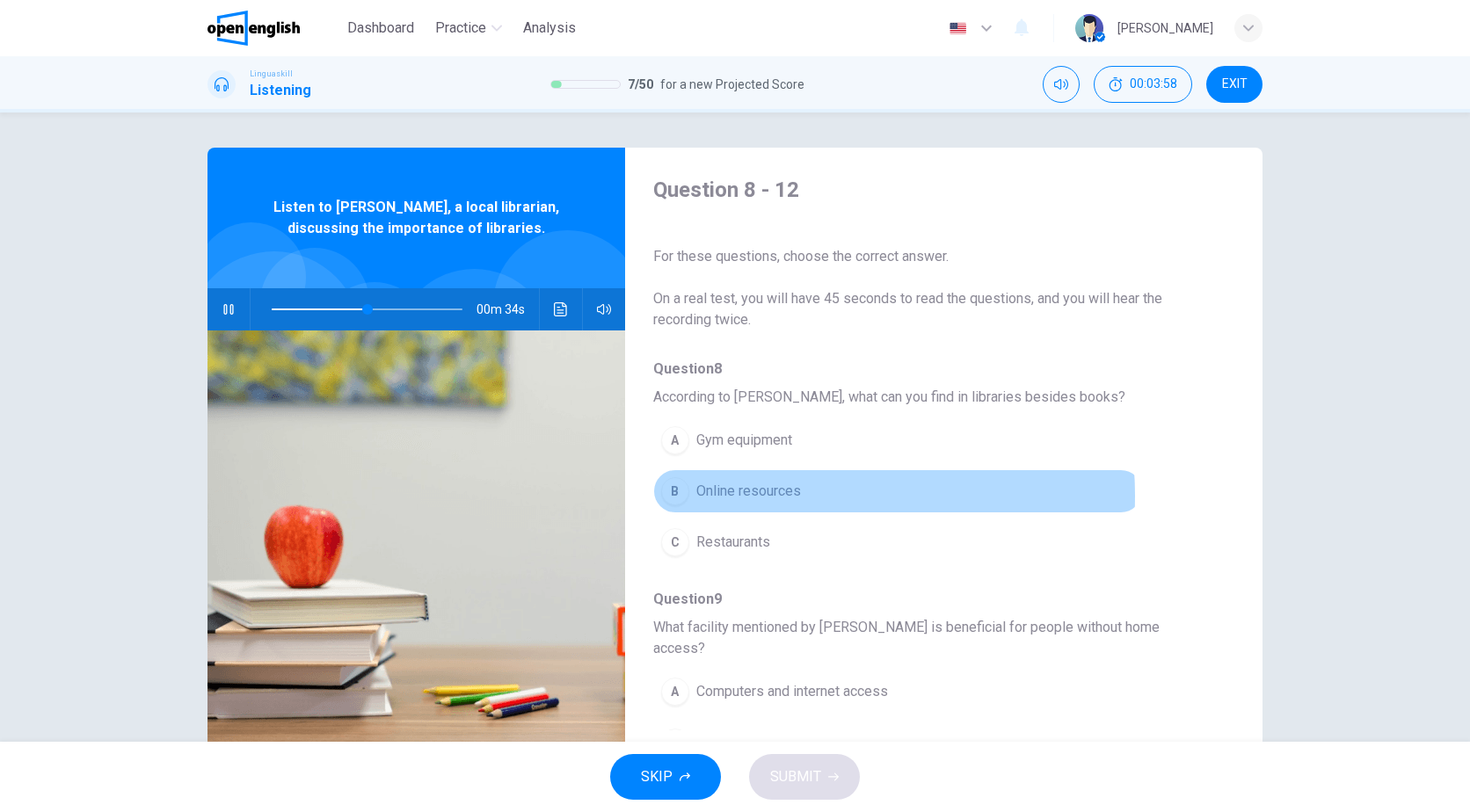
click at [771, 496] on span "Online resources" at bounding box center [748, 491] width 104 height 21
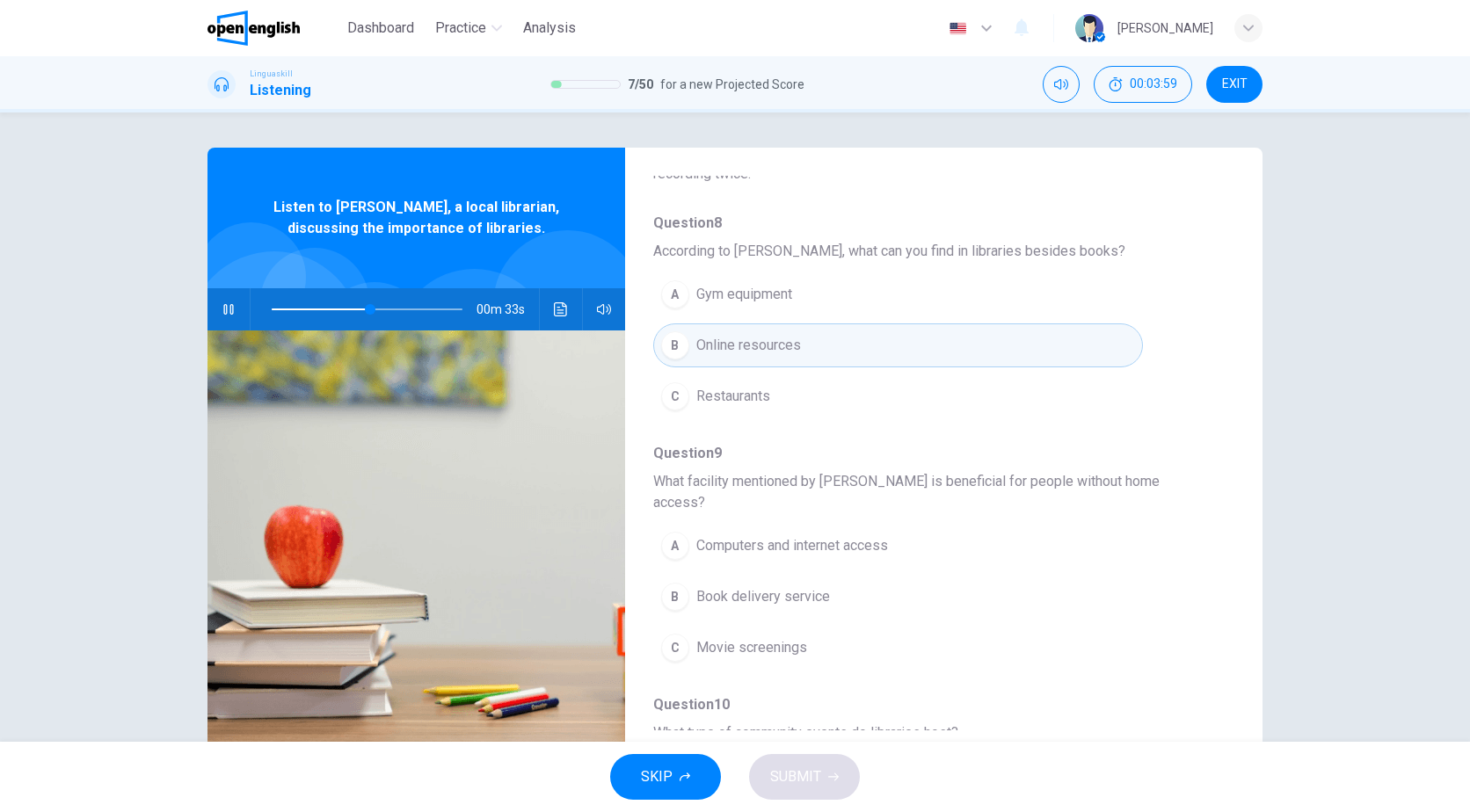
scroll to position [176, 0]
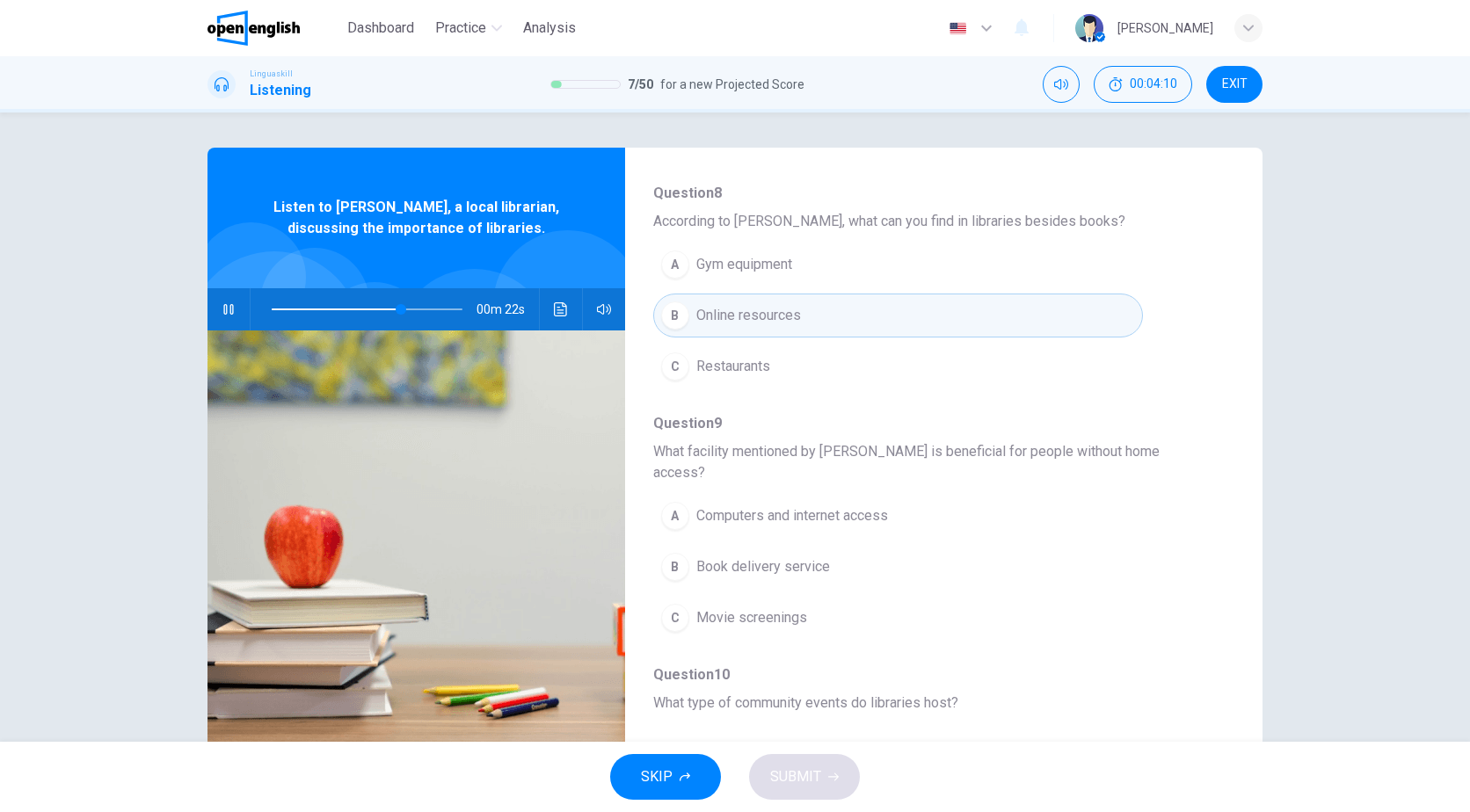
type input "**"
click at [1223, 80] on span "EXIT" at bounding box center [1234, 84] width 25 height 14
